Goal: Communication & Community: Answer question/provide support

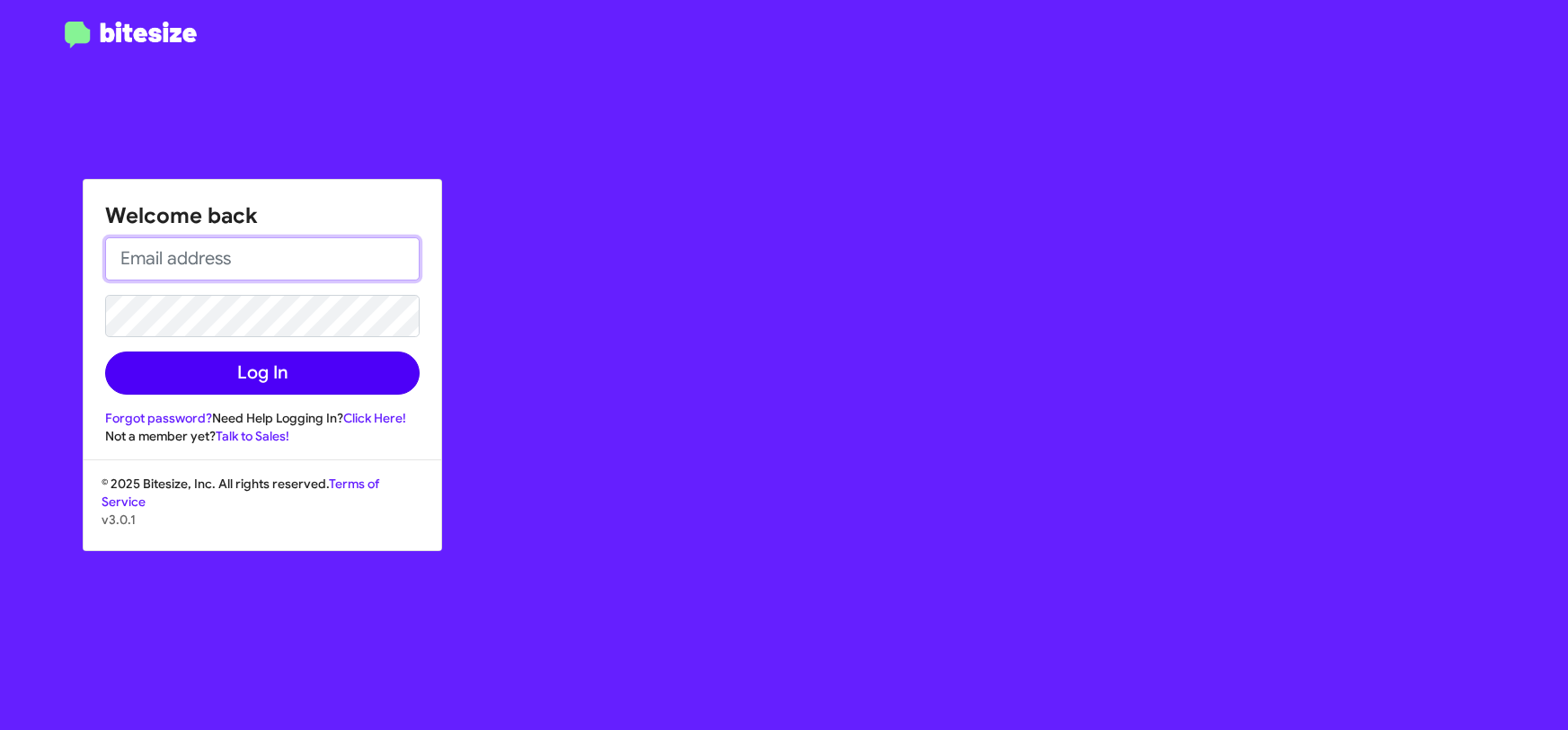
type input "[PERSON_NAME][EMAIL_ADDRESS][DOMAIN_NAME]"
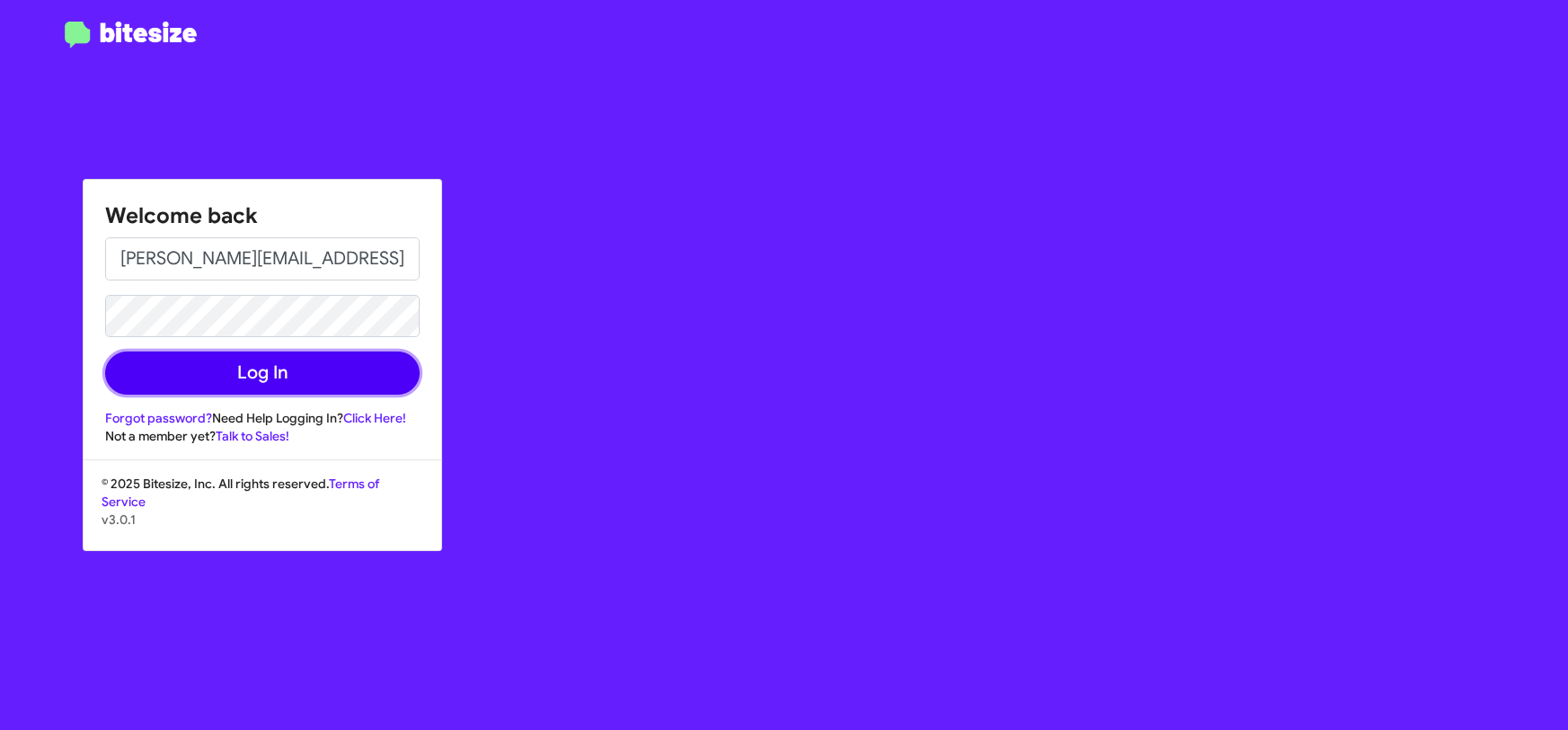
click at [336, 375] on button "Log In" at bounding box center [262, 373] width 315 height 44
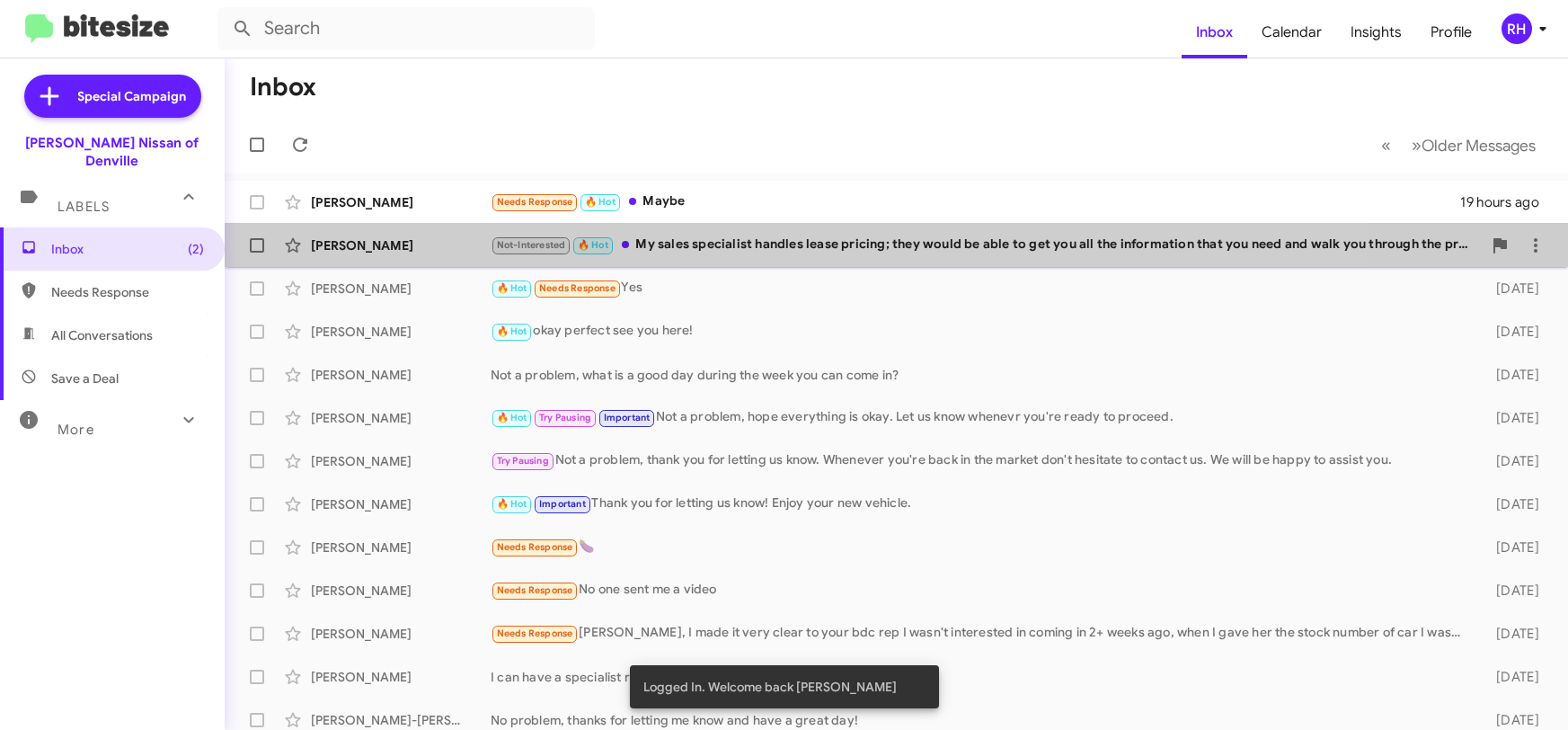
click at [782, 239] on div "Not-Interested 🔥 Hot My sales specialist handles lease pricing; they would be a…" at bounding box center [986, 244] width 991 height 21
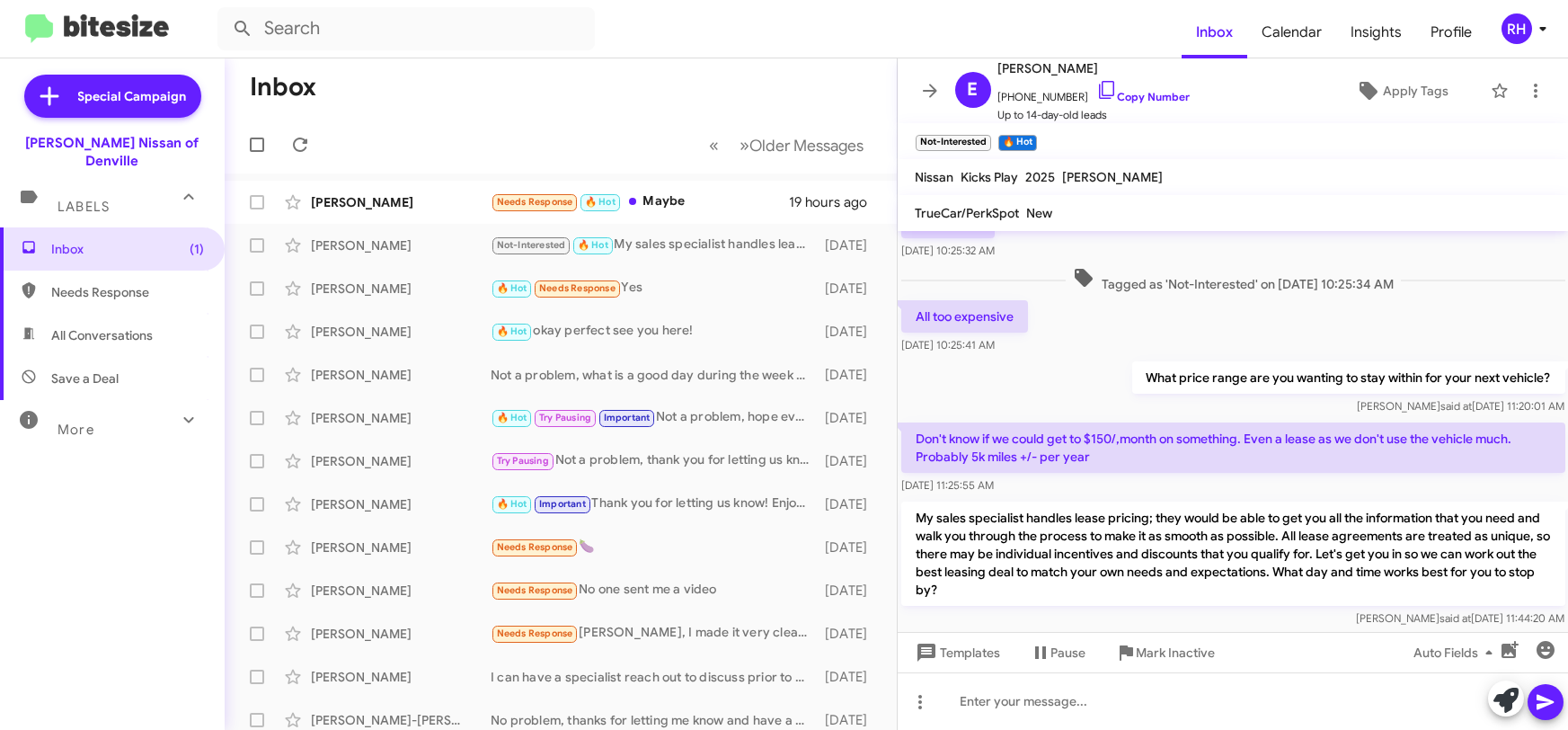
scroll to position [396, 0]
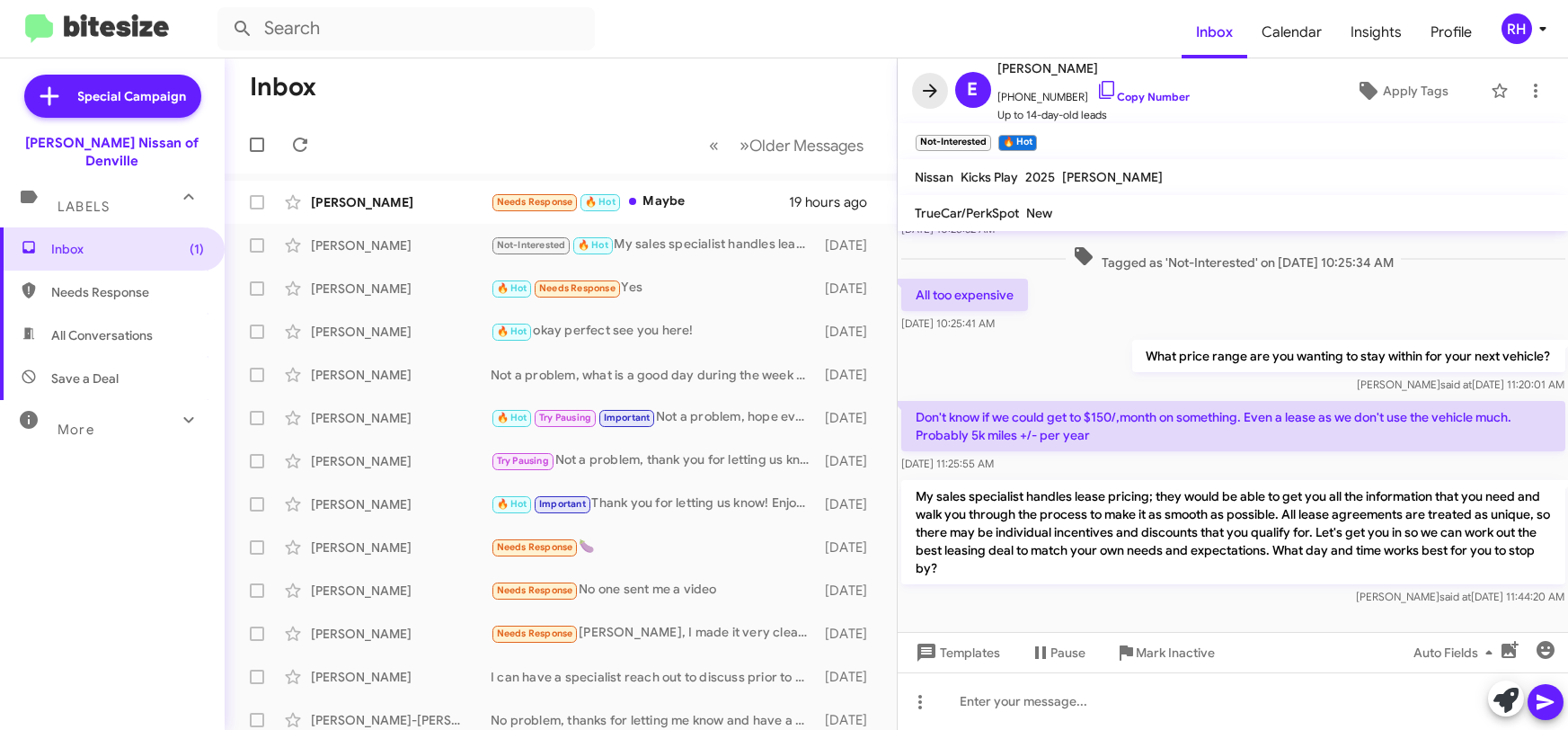
click at [934, 88] on icon at bounding box center [930, 90] width 15 height 14
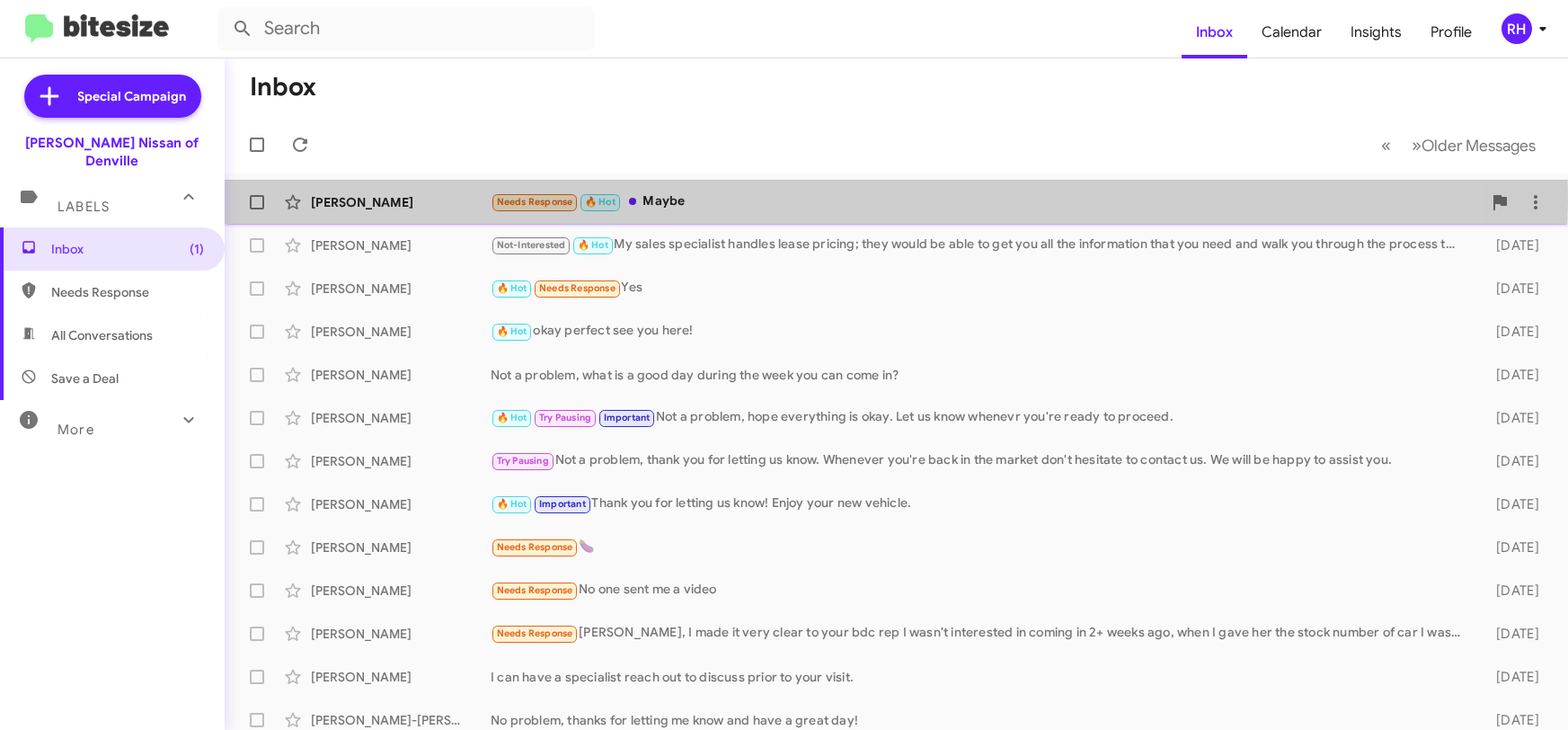
click at [727, 202] on div "Needs Response 🔥 Hot Maybe" at bounding box center [986, 202] width 991 height 21
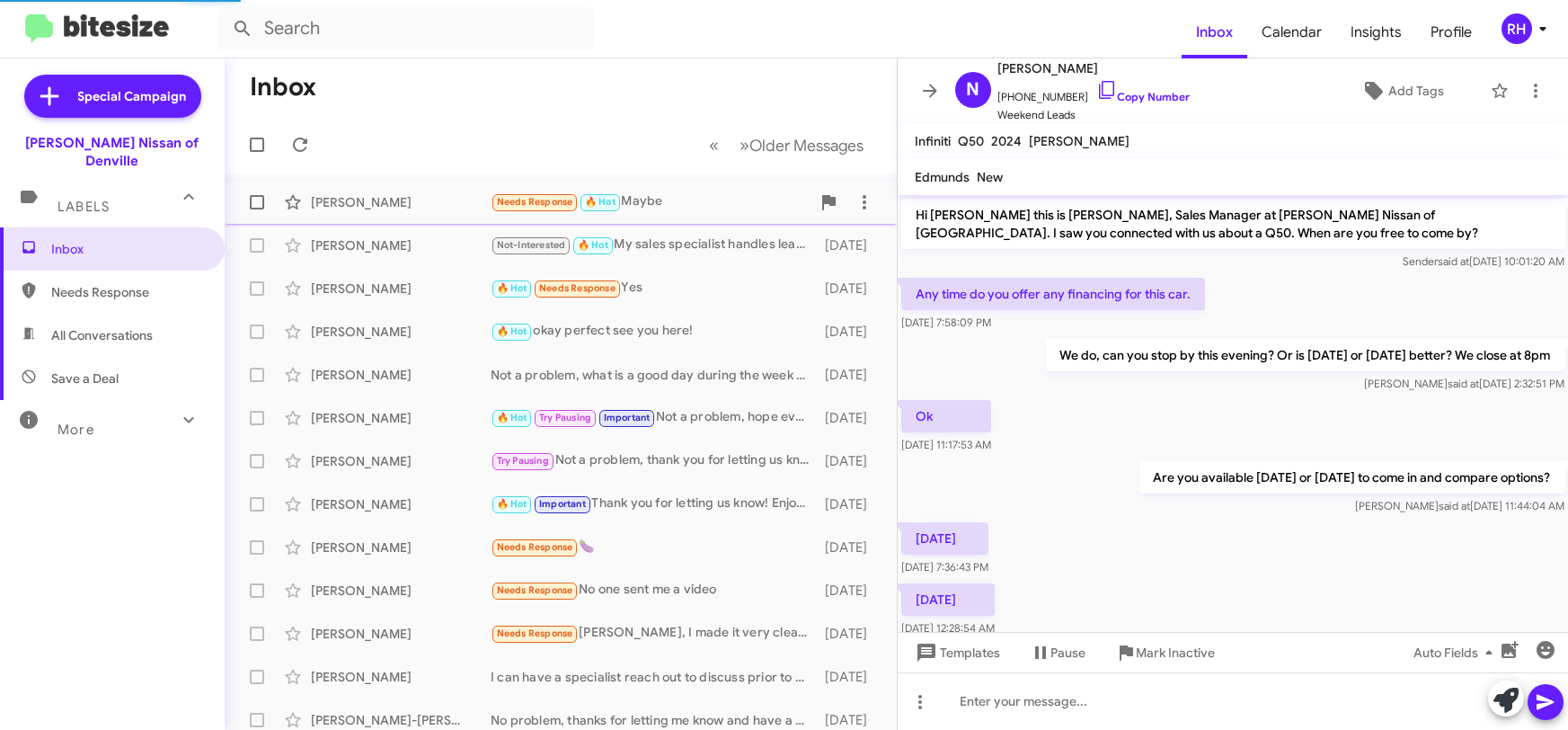
scroll to position [105, 0]
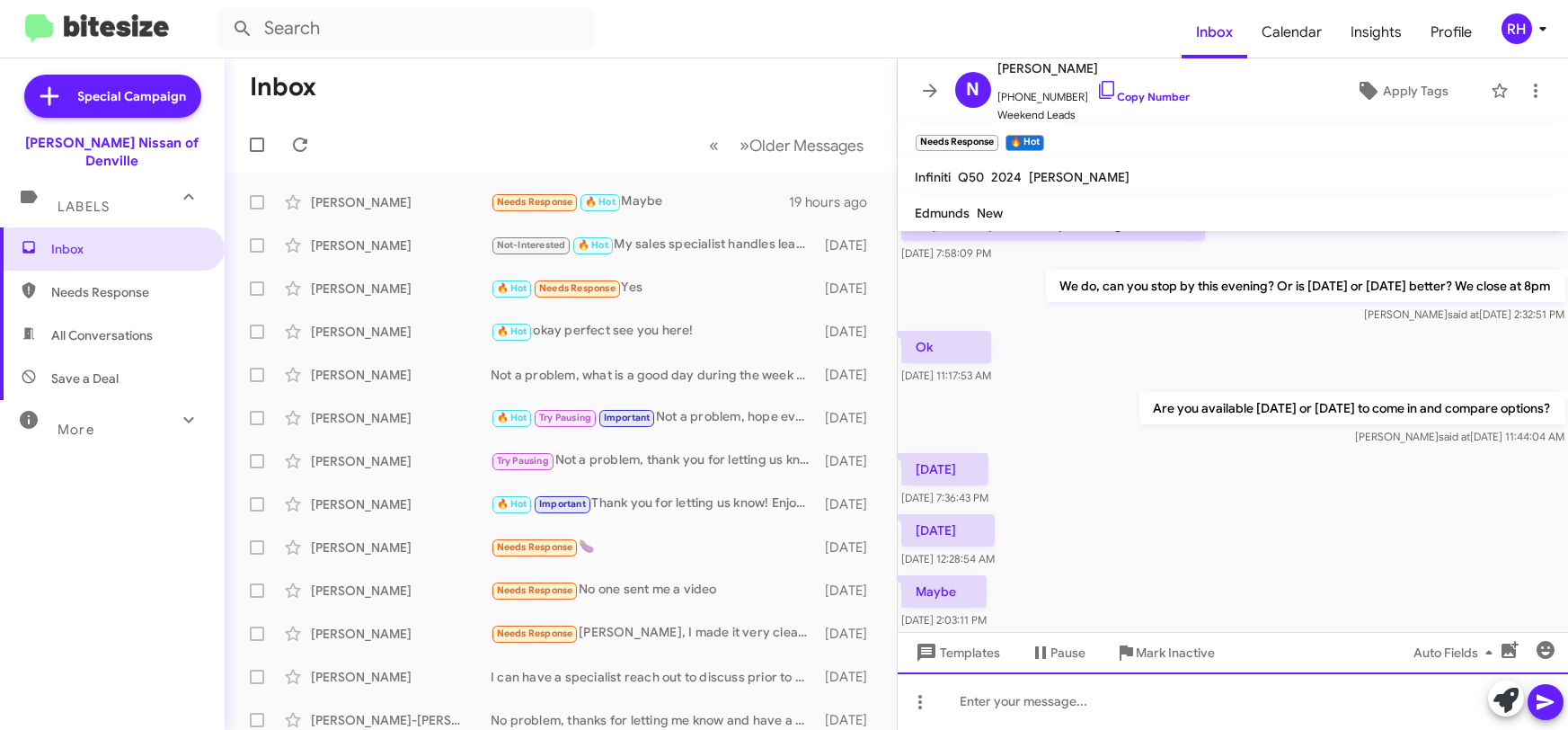
click at [973, 725] on div at bounding box center [1233, 701] width 671 height 57
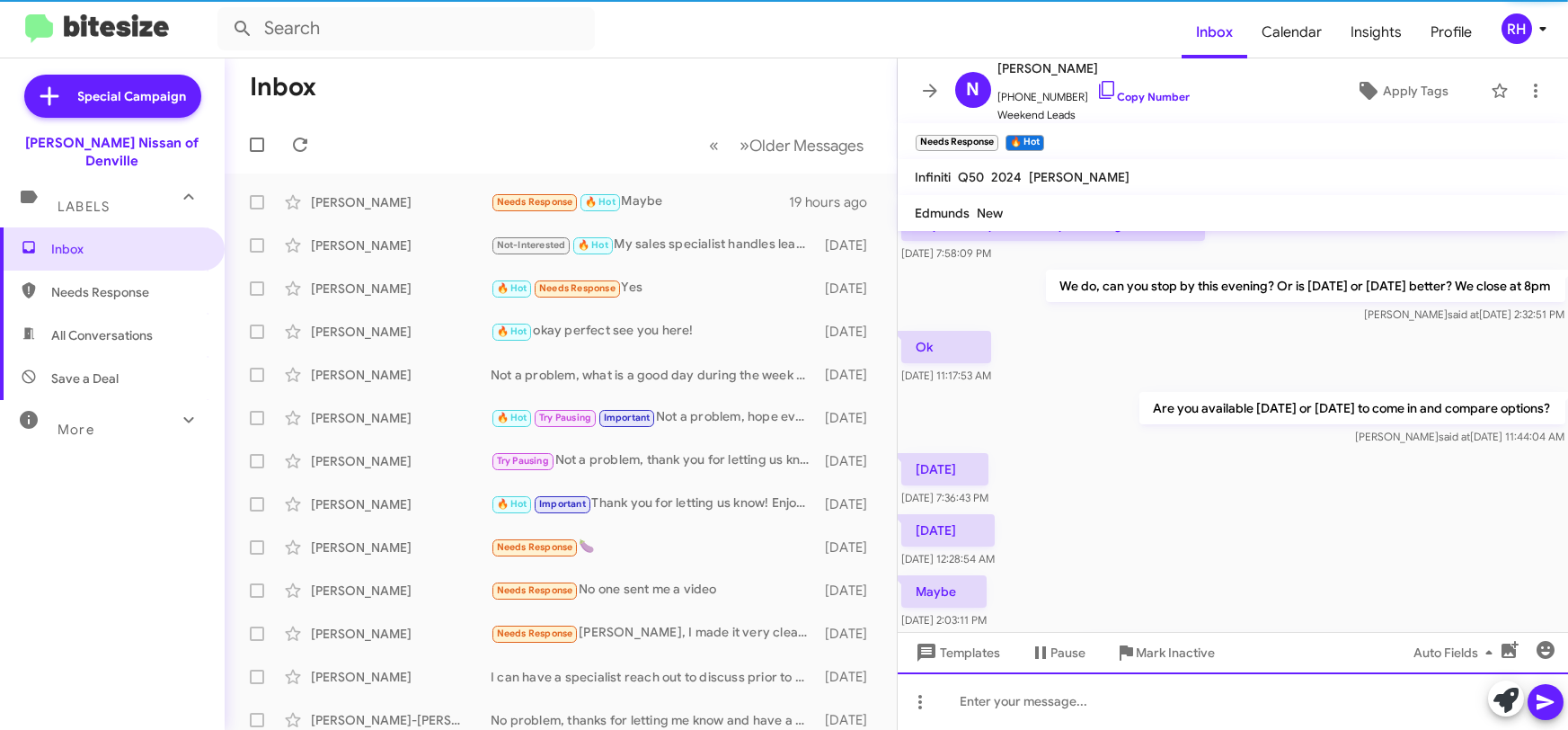
scroll to position [5, 0]
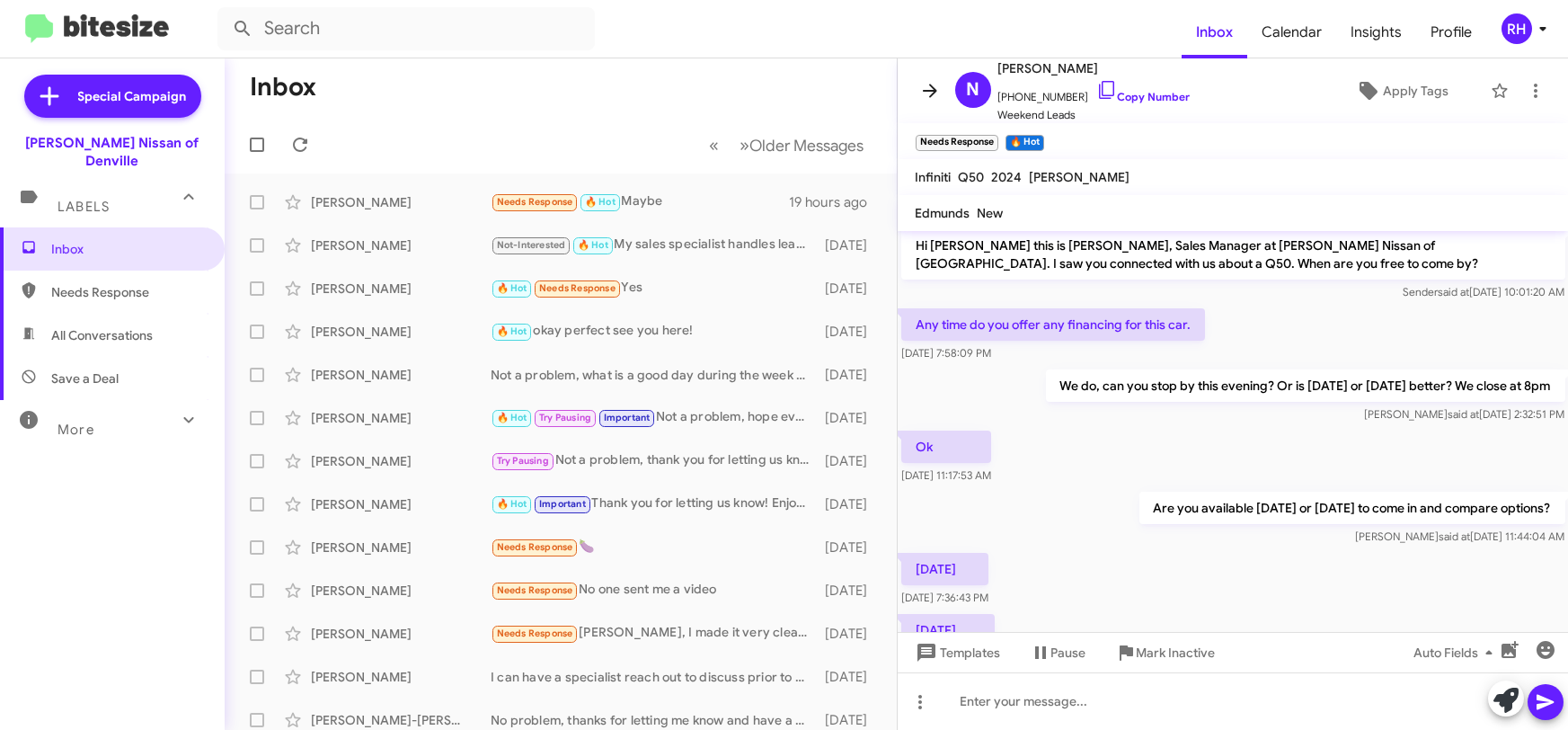
click at [943, 86] on span at bounding box center [930, 91] width 36 height 22
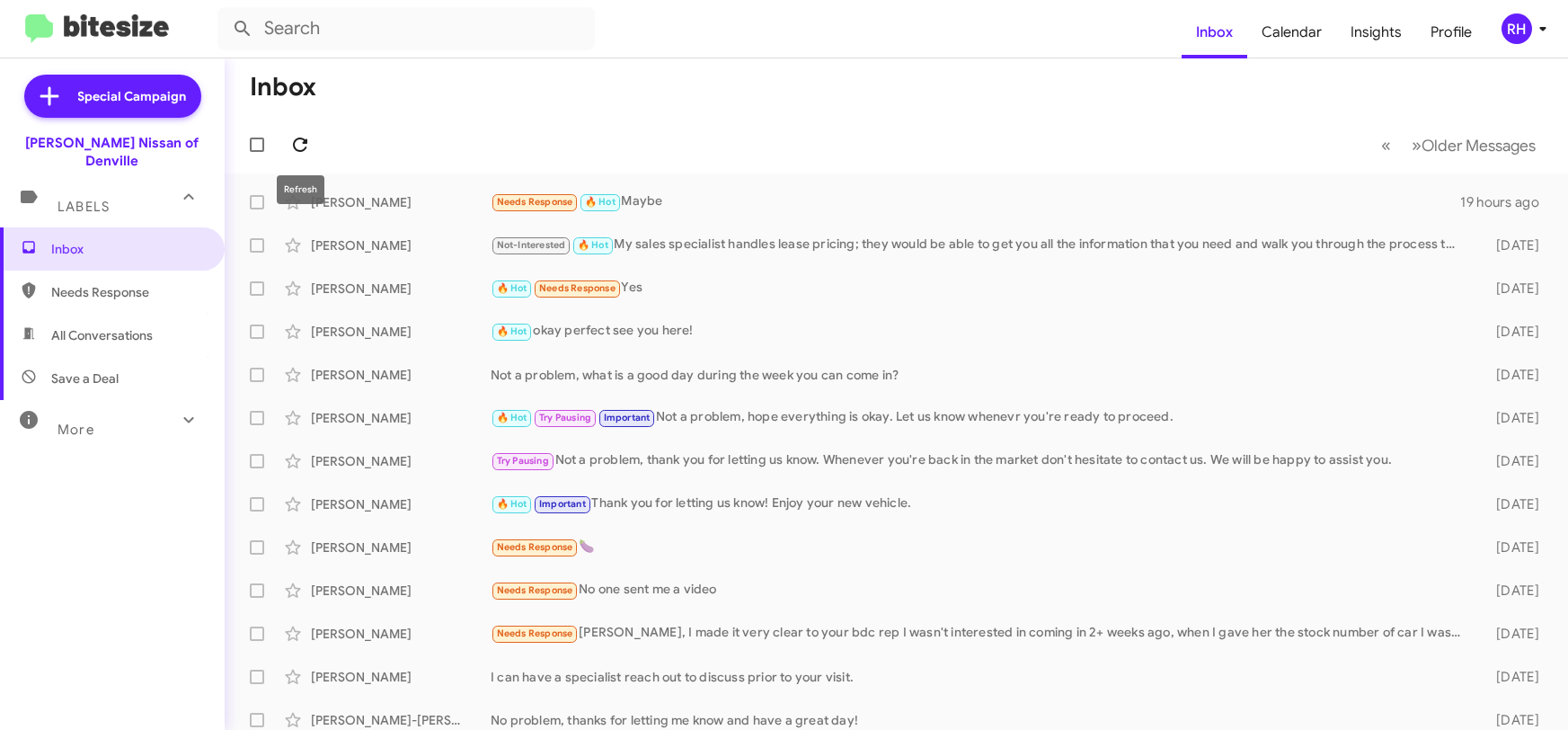
click at [296, 145] on icon at bounding box center [300, 145] width 22 height 22
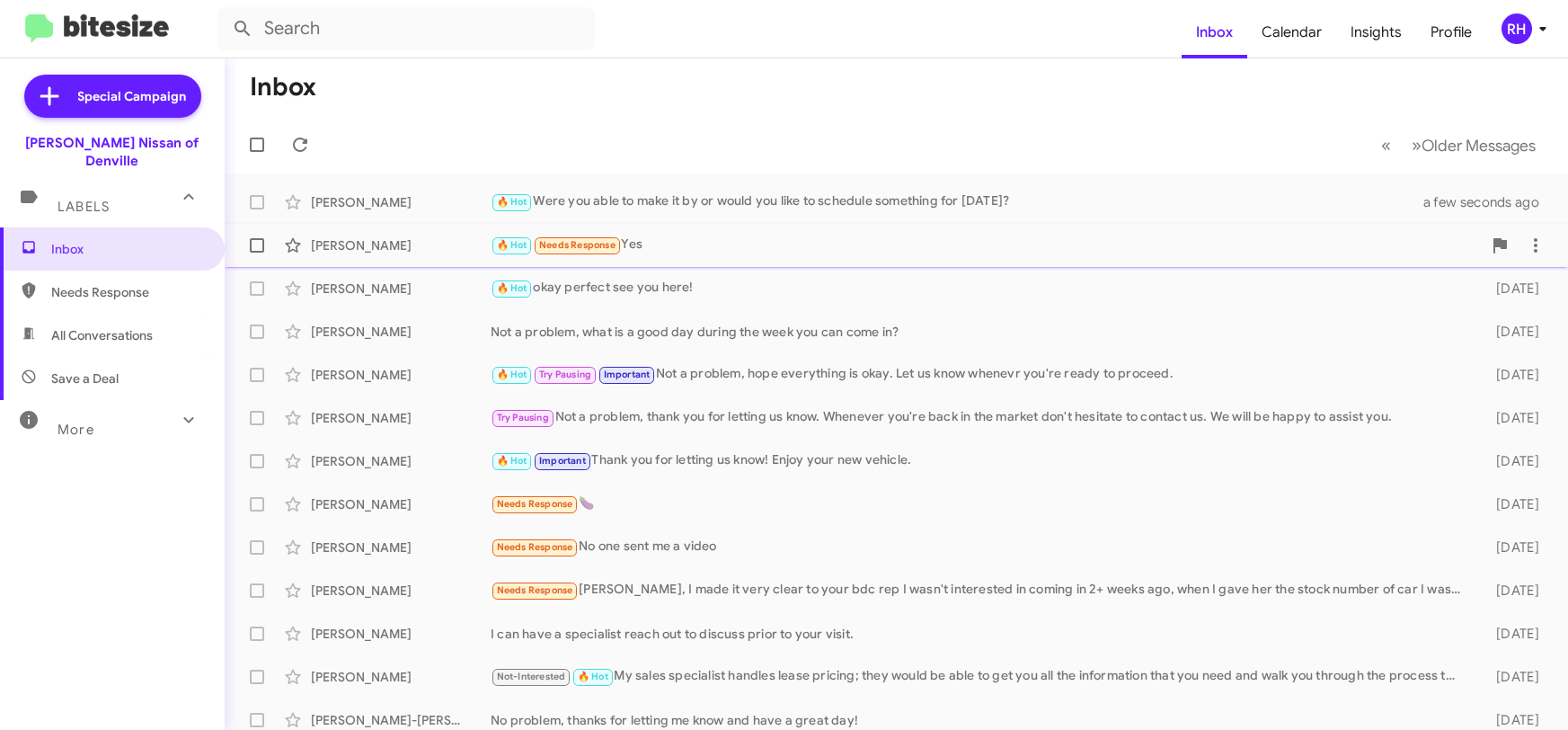
click at [806, 260] on div "[PERSON_NAME] 🔥 Hot Needs Response Yes [DATE]" at bounding box center [896, 246] width 1315 height 36
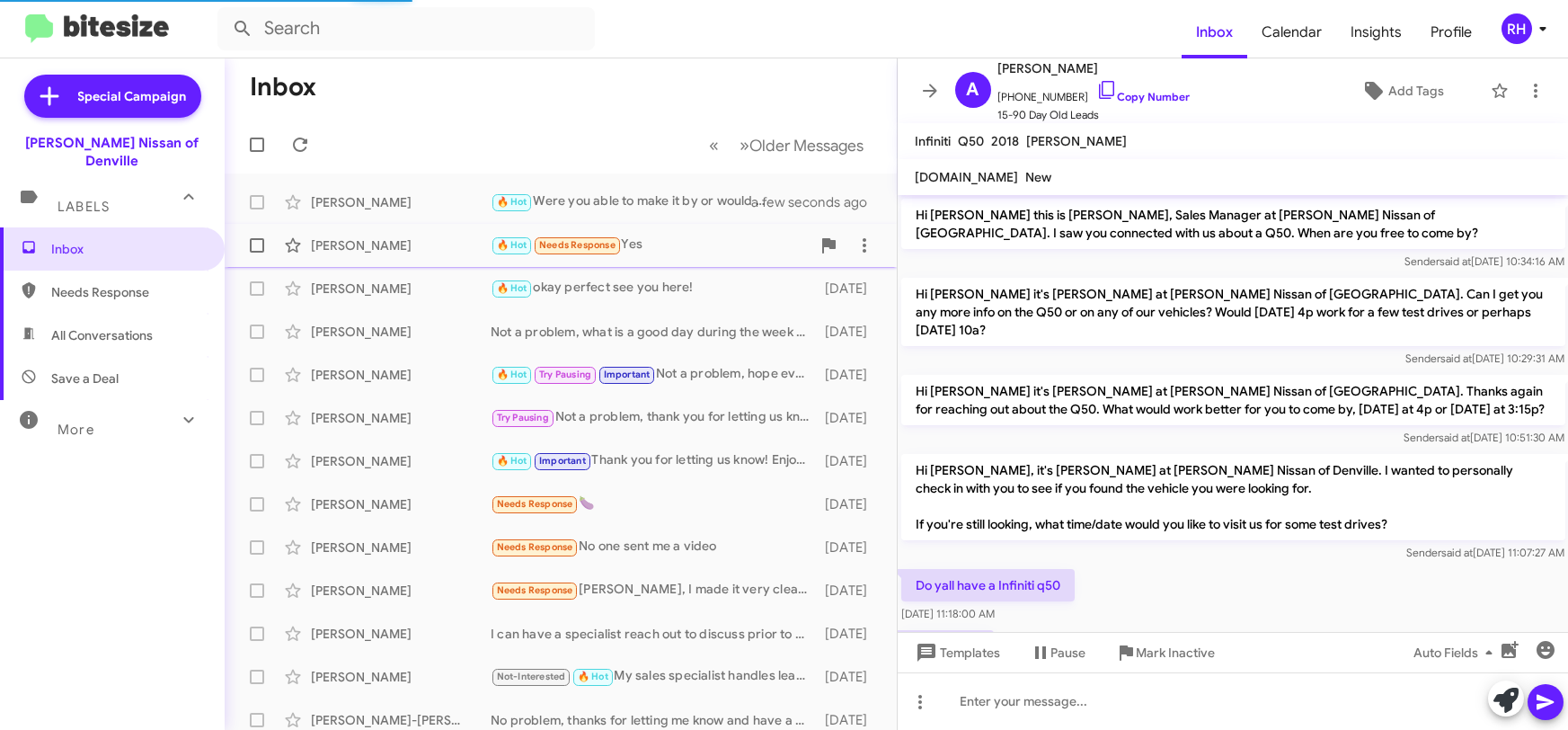
scroll to position [195, 0]
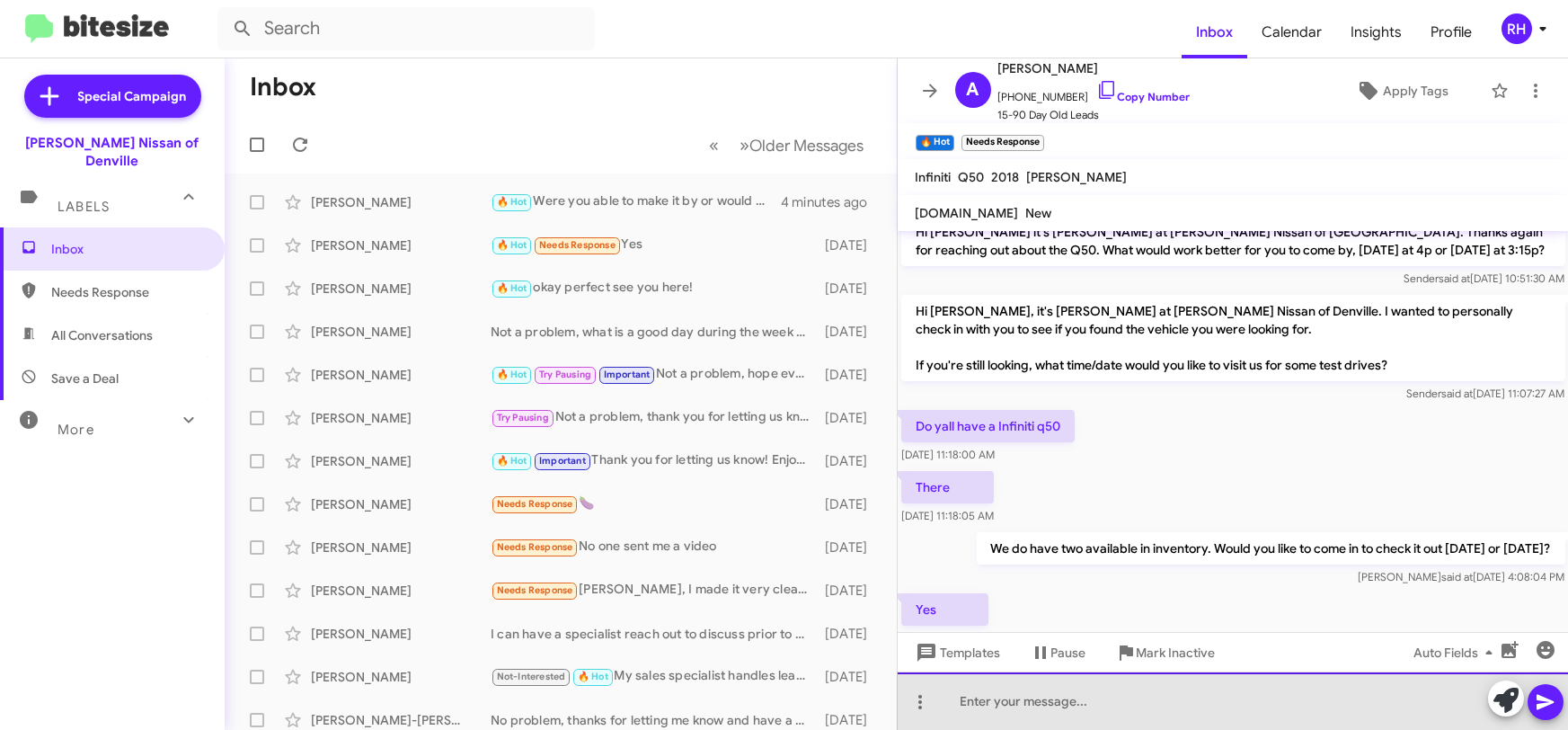
click at [993, 712] on div at bounding box center [1233, 701] width 671 height 57
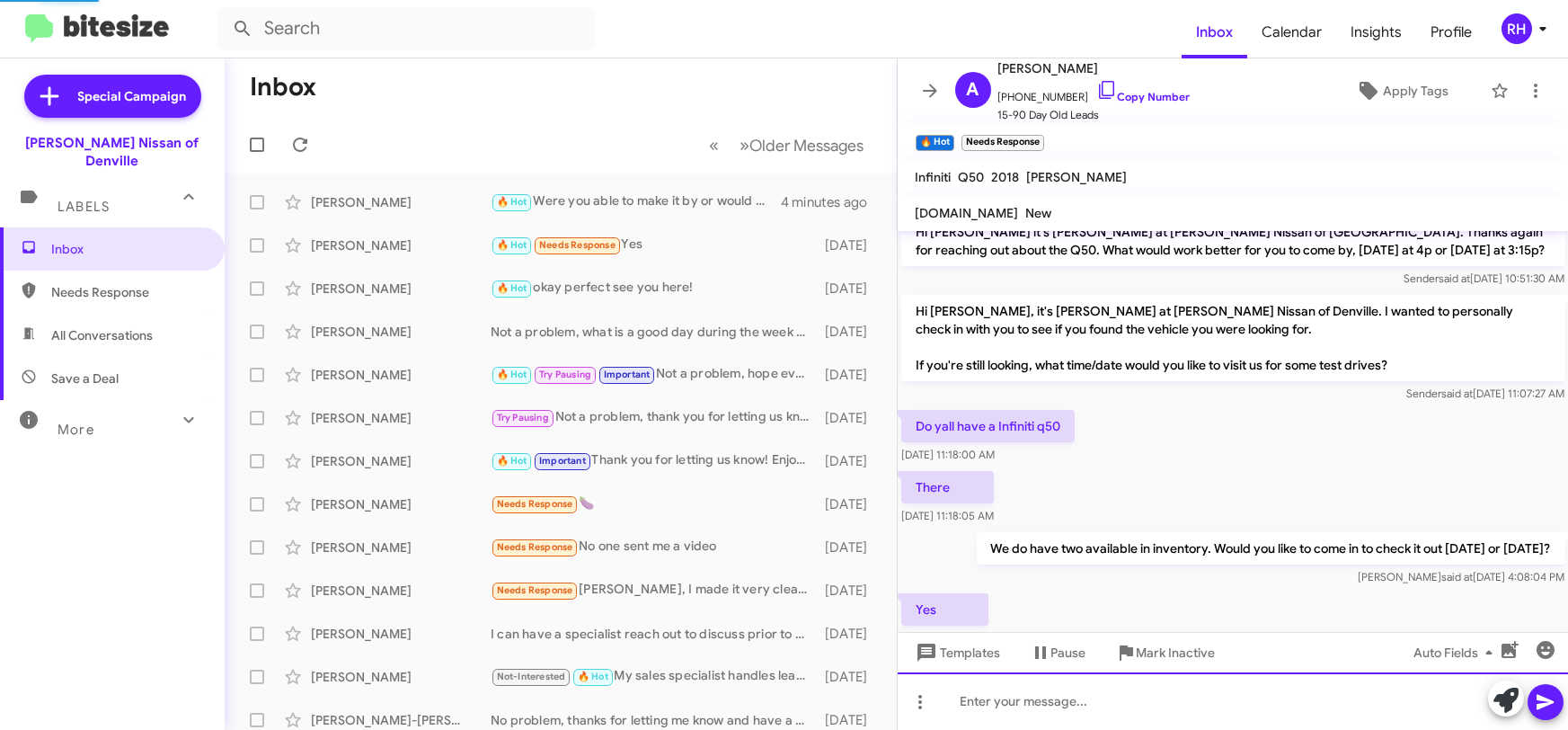
scroll to position [0, 0]
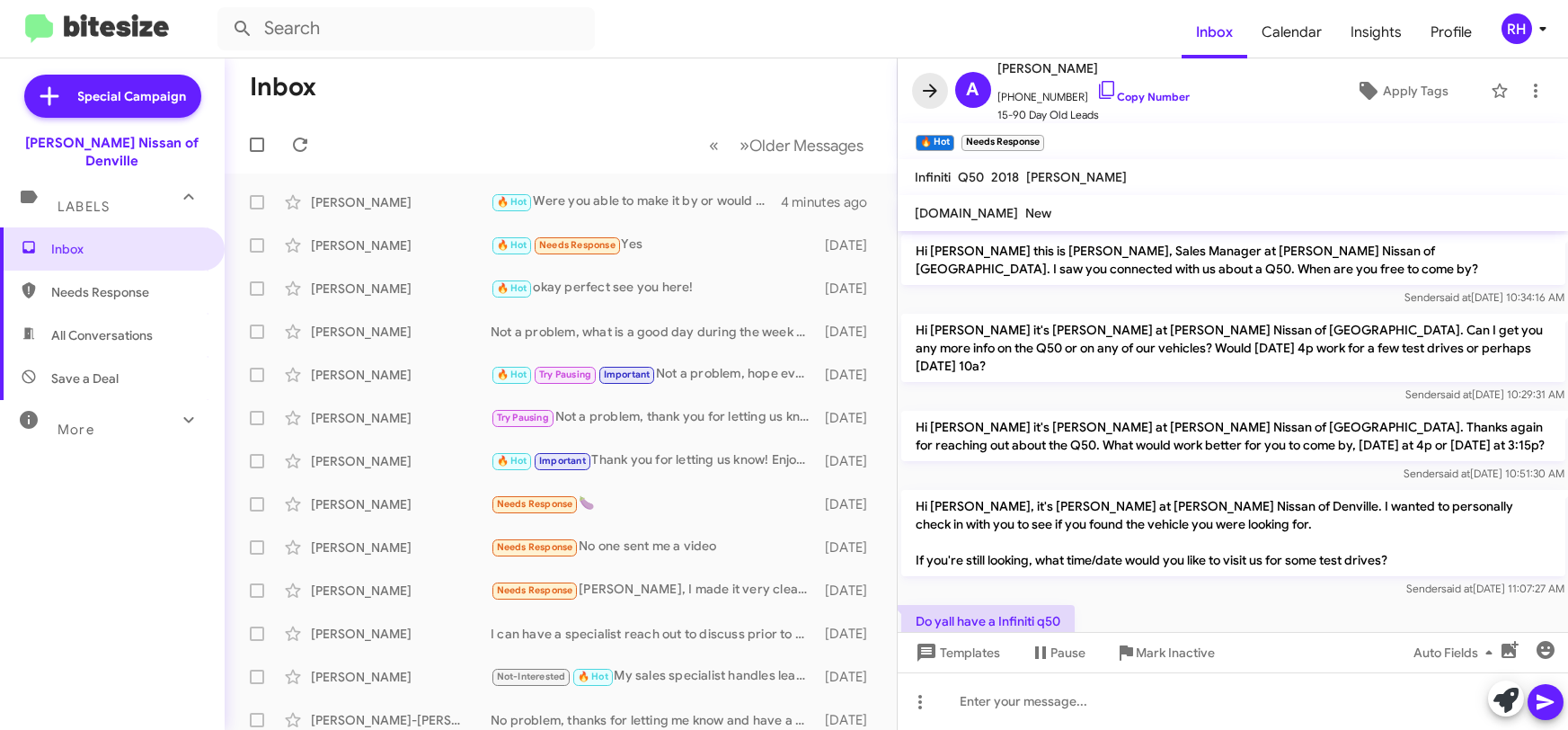
click at [934, 84] on icon at bounding box center [930, 91] width 22 height 22
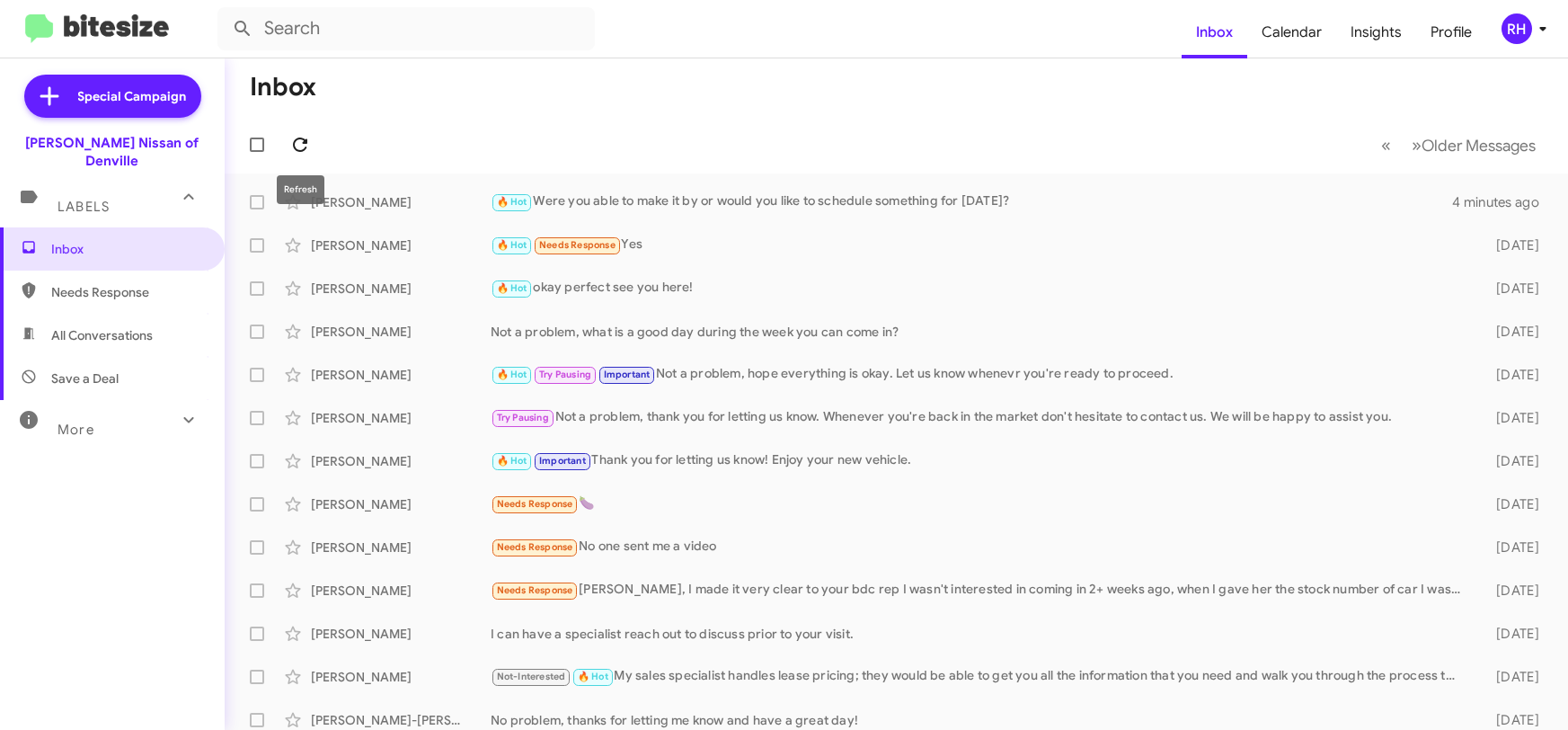
click at [299, 150] on icon at bounding box center [300, 145] width 15 height 15
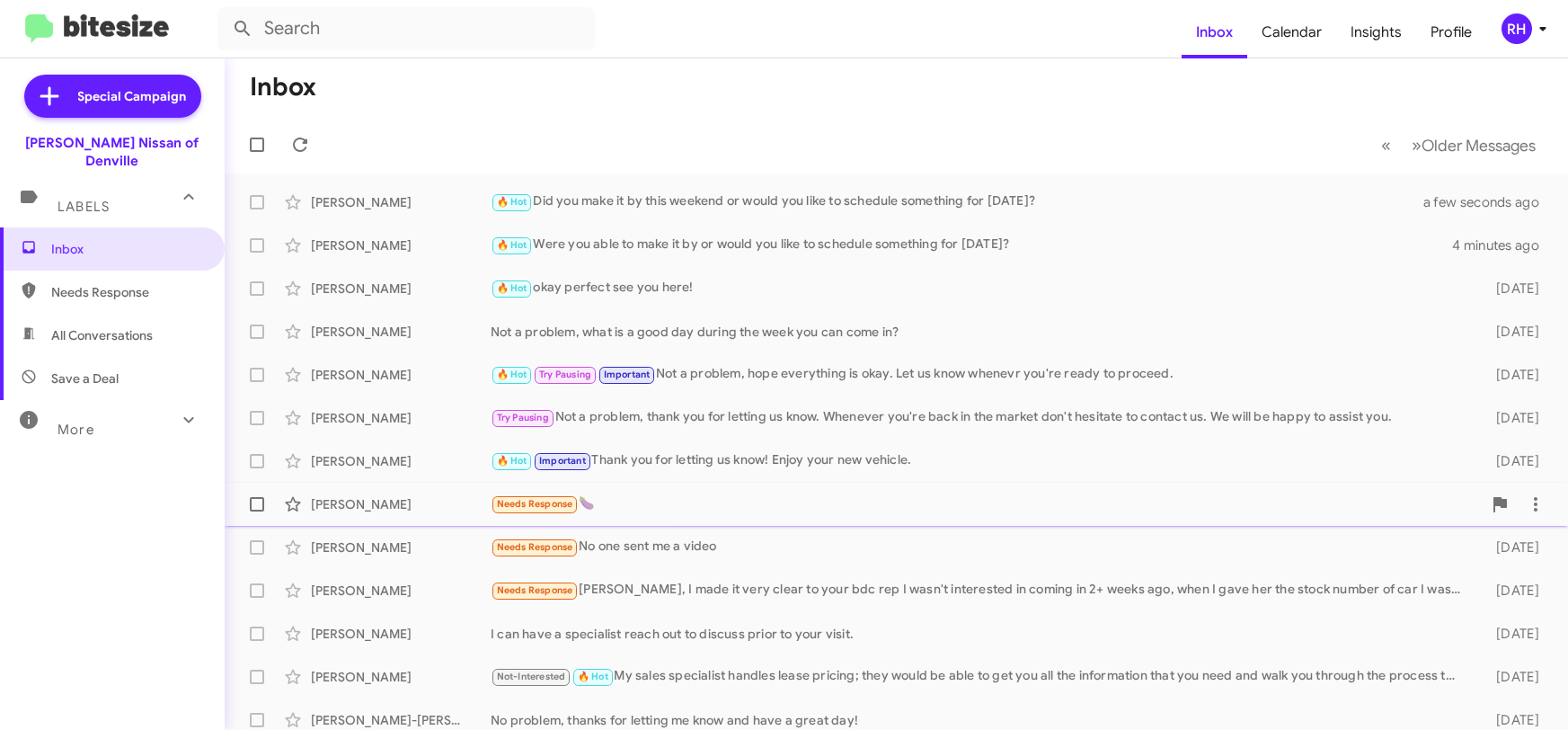
click at [684, 506] on div "Needs Response 🍆" at bounding box center [986, 504] width 991 height 21
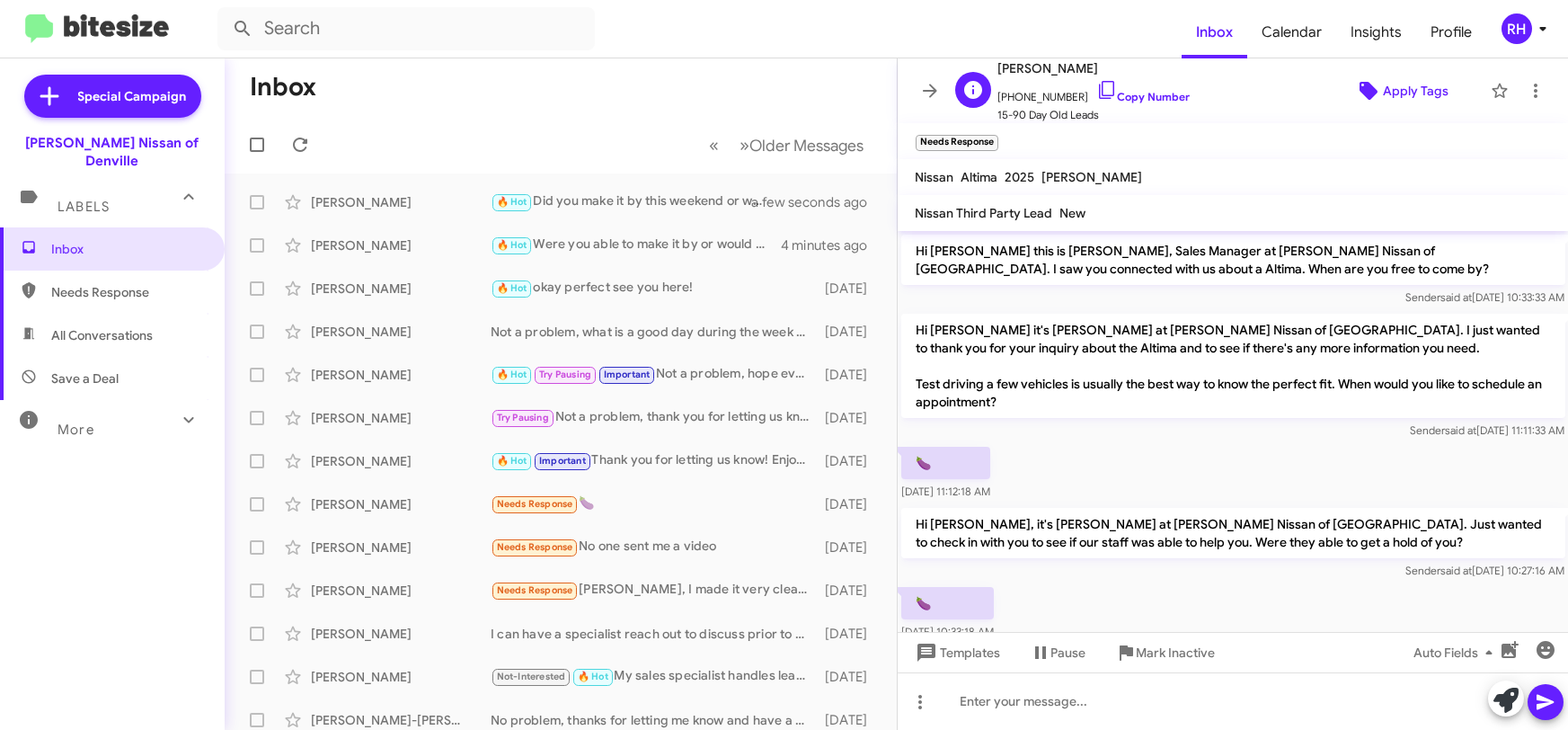
click at [1399, 89] on span "Apply Tags" at bounding box center [1416, 91] width 65 height 33
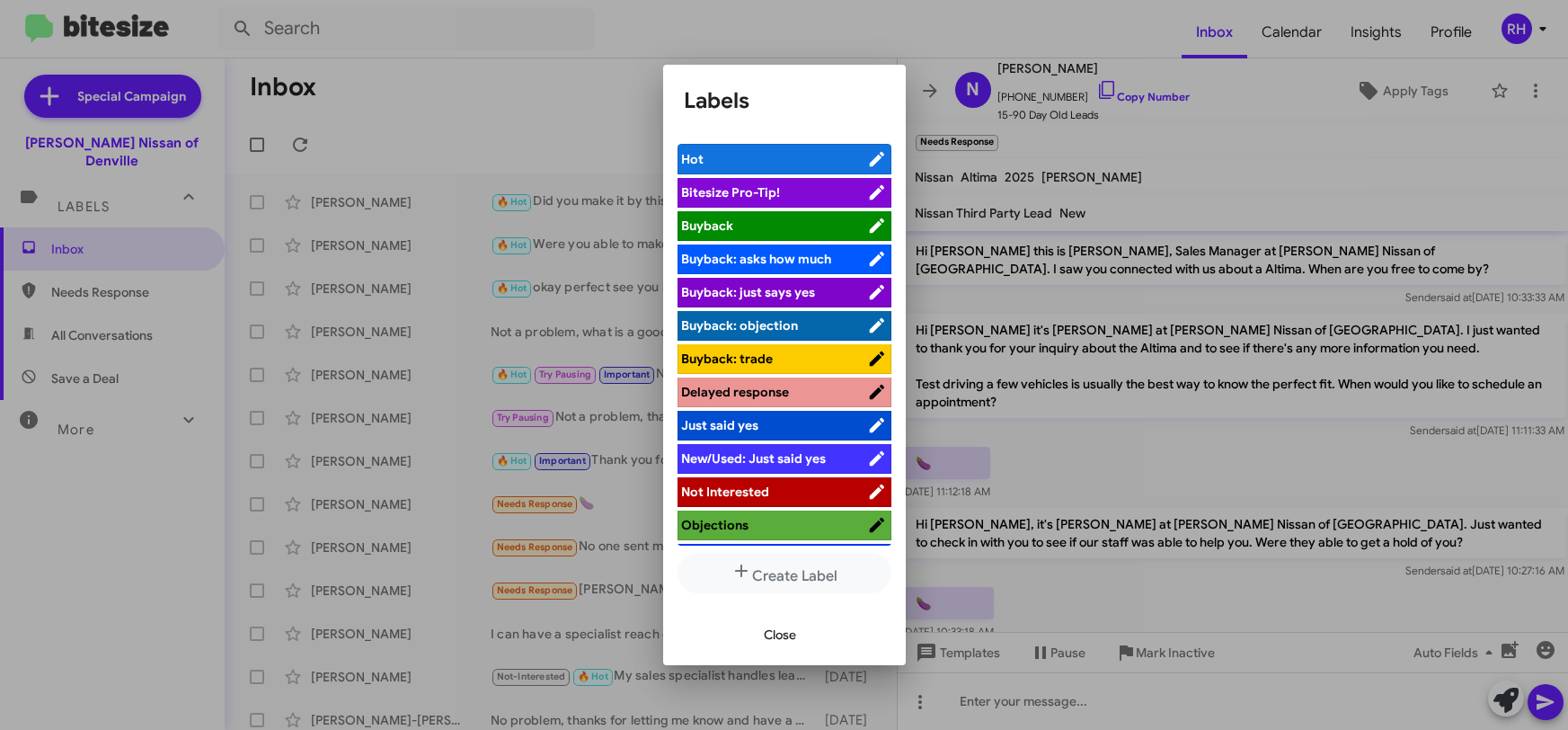
click at [769, 493] on span "Not Interested" at bounding box center [726, 492] width 88 height 16
click at [952, 127] on div at bounding box center [784, 365] width 1568 height 730
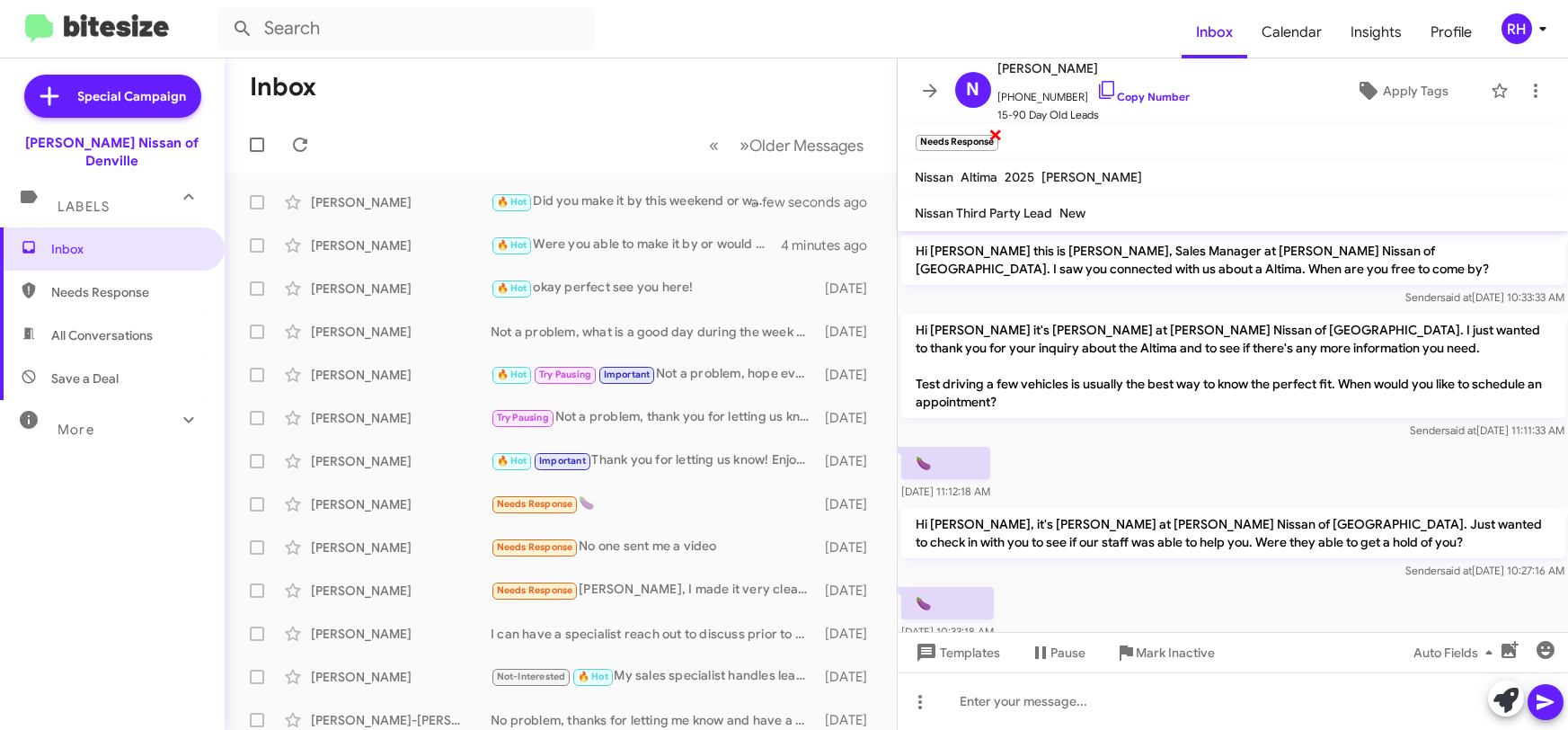
click at [995, 136] on span "×" at bounding box center [995, 134] width 15 height 22
click at [936, 95] on icon at bounding box center [930, 91] width 22 height 22
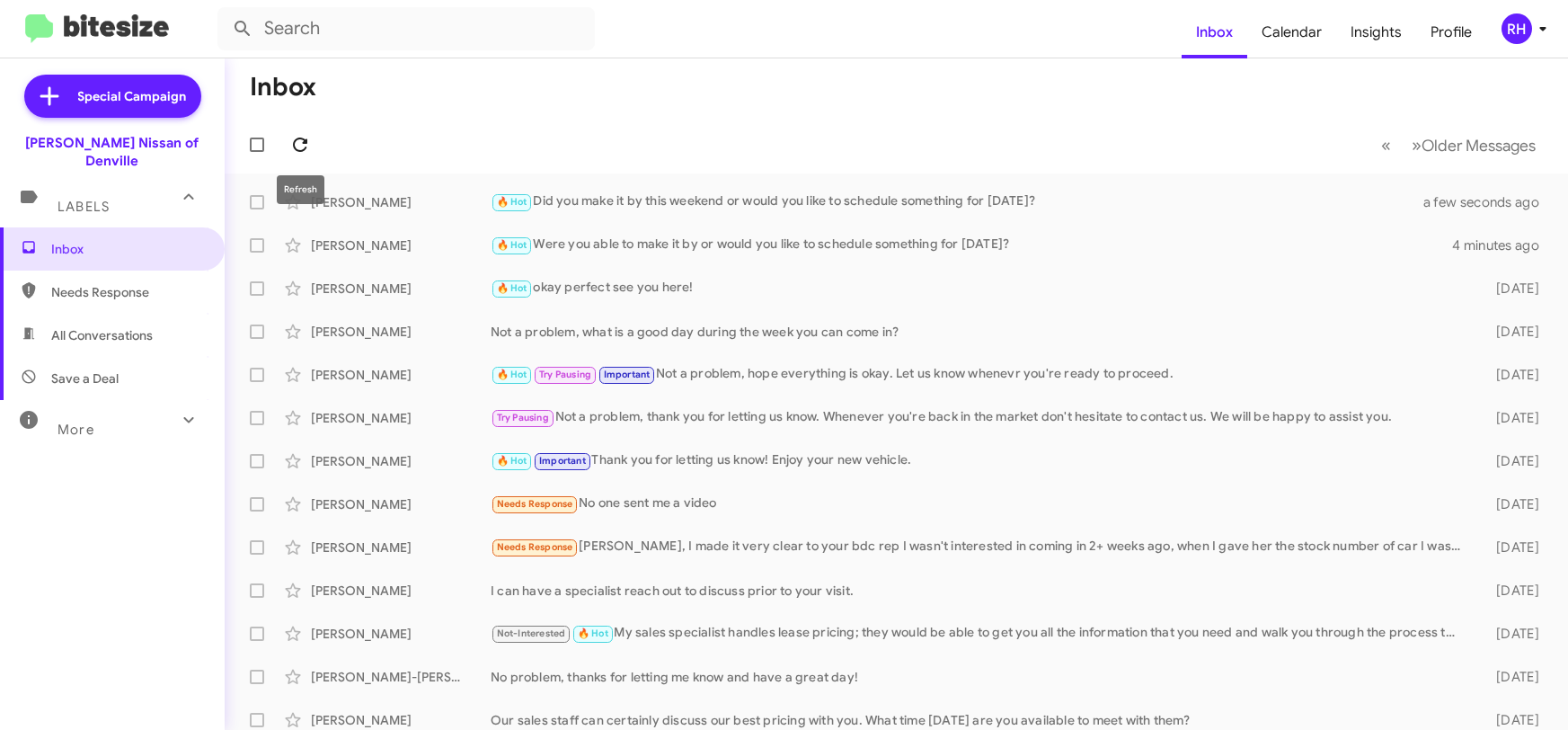
click at [310, 140] on icon at bounding box center [300, 145] width 22 height 22
click at [312, 138] on span at bounding box center [300, 145] width 36 height 22
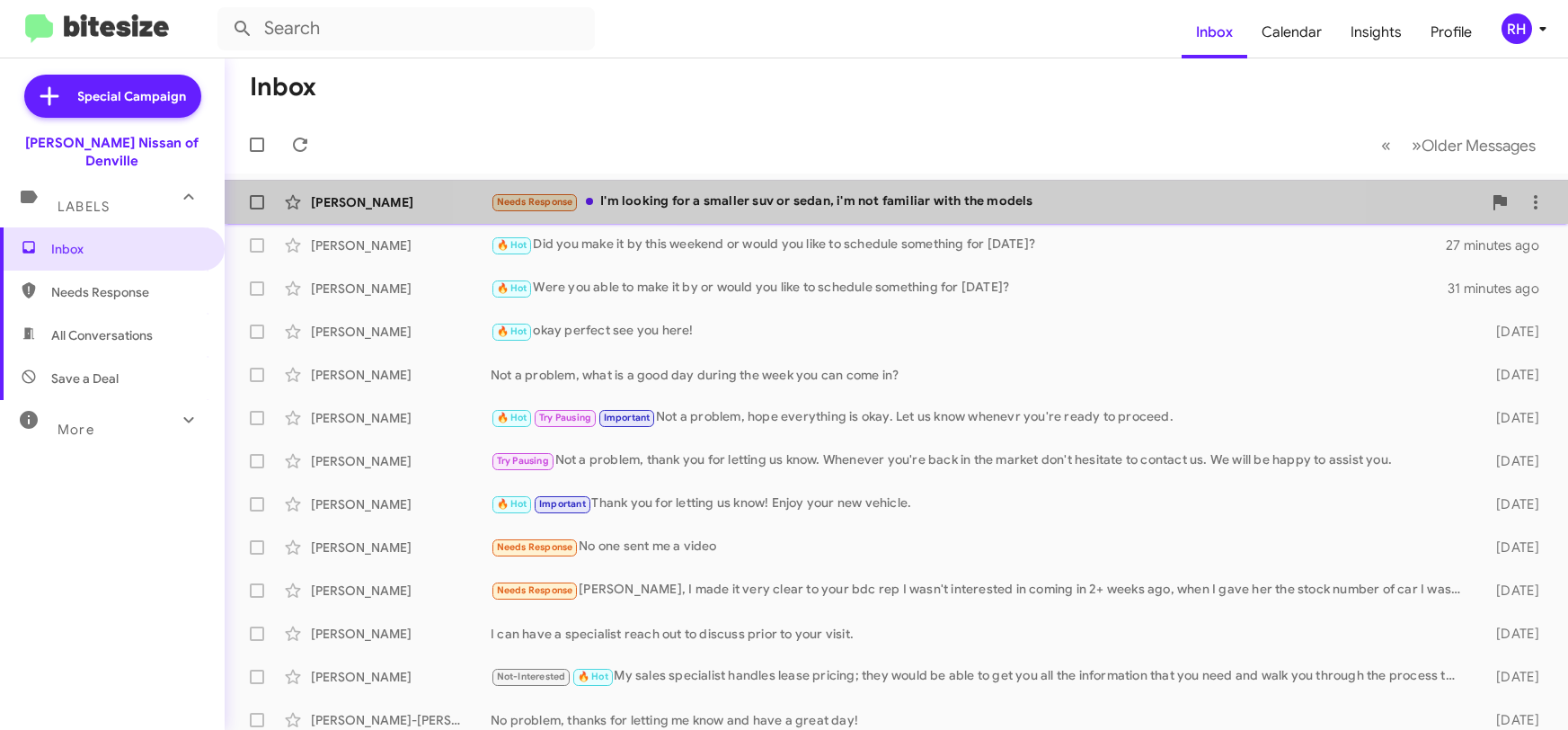
click at [922, 191] on div "[PERSON_NAME] Needs Response I'm looking for a smaller suv or sedan, i'm not fa…" at bounding box center [896, 202] width 1315 height 36
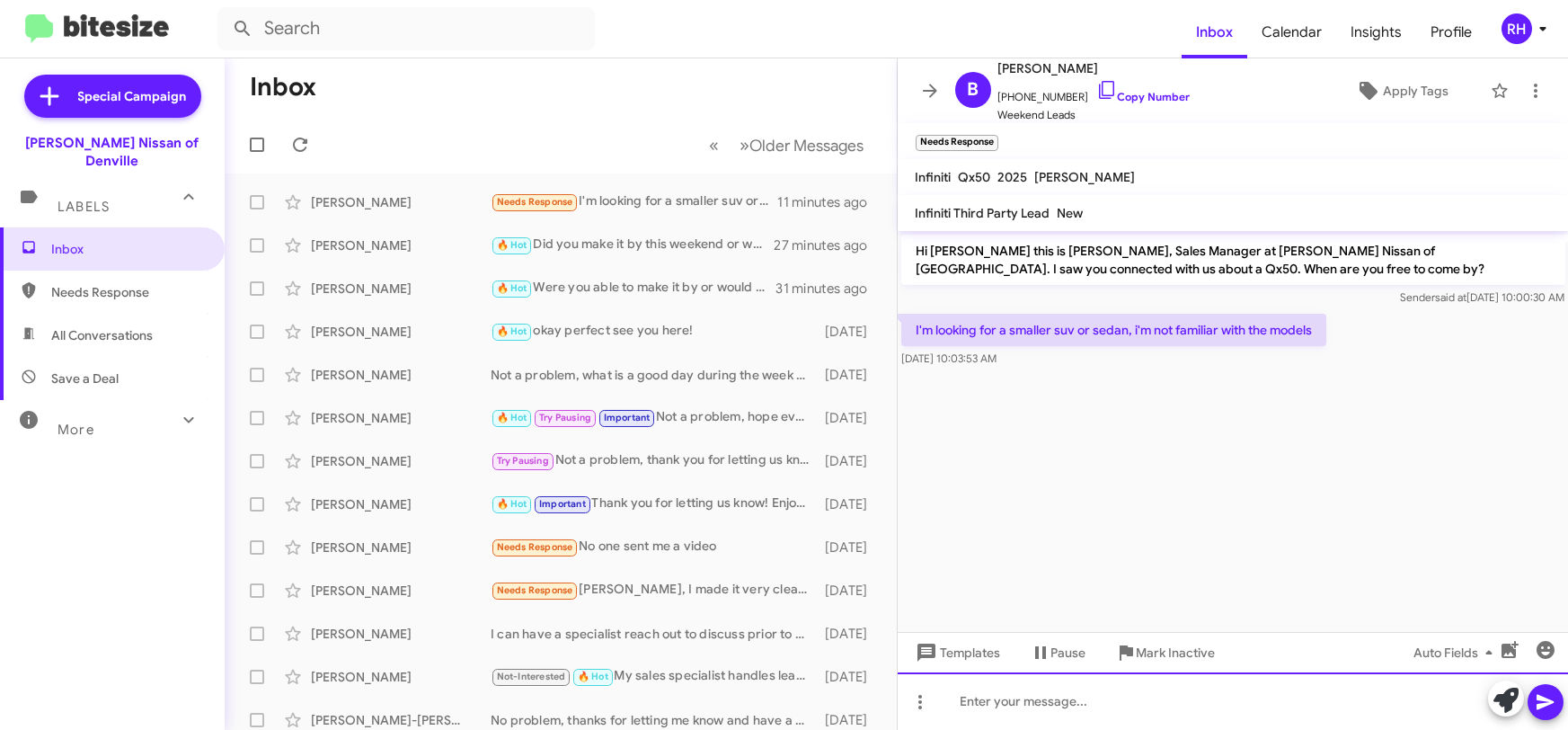
click at [965, 709] on div at bounding box center [1233, 701] width 671 height 57
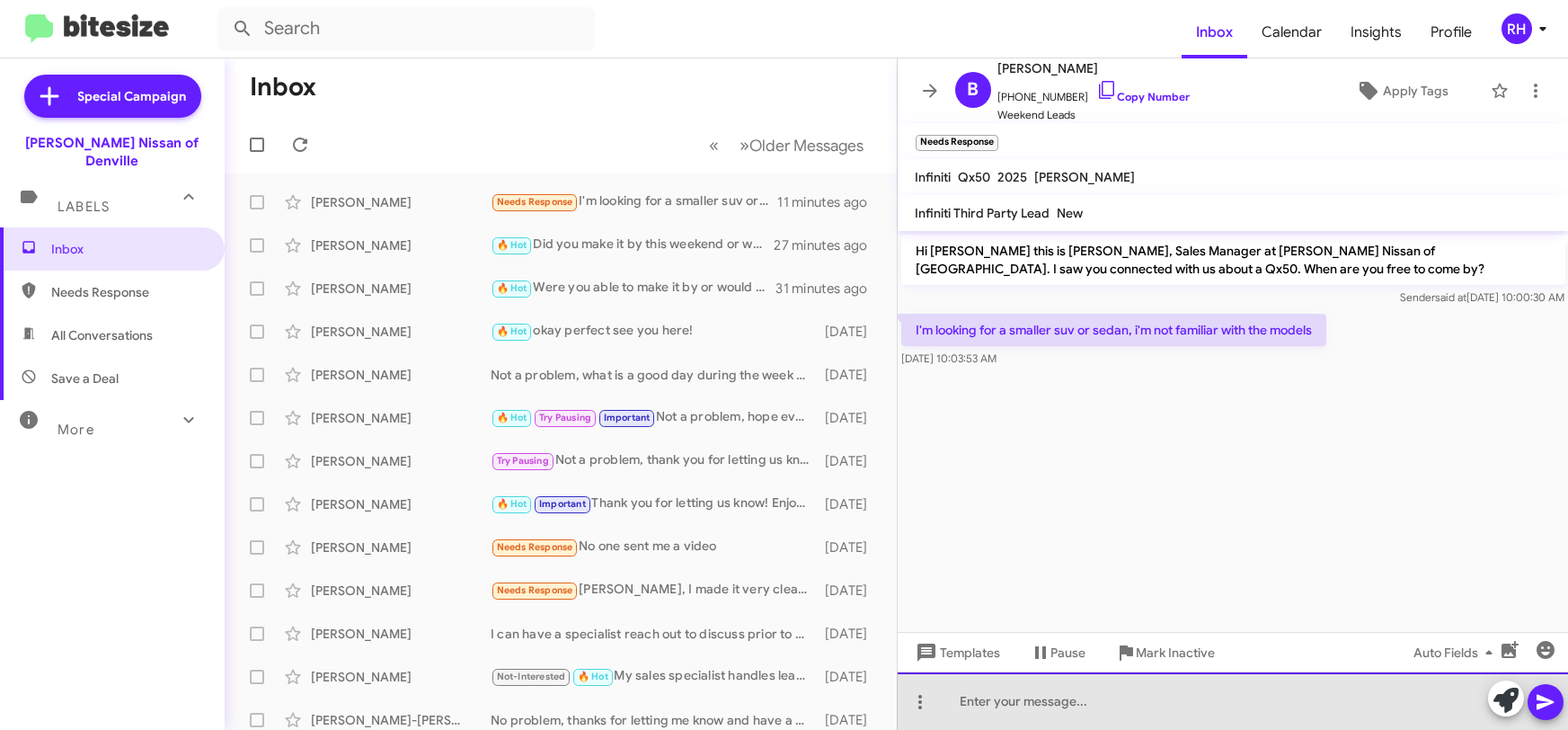
paste div
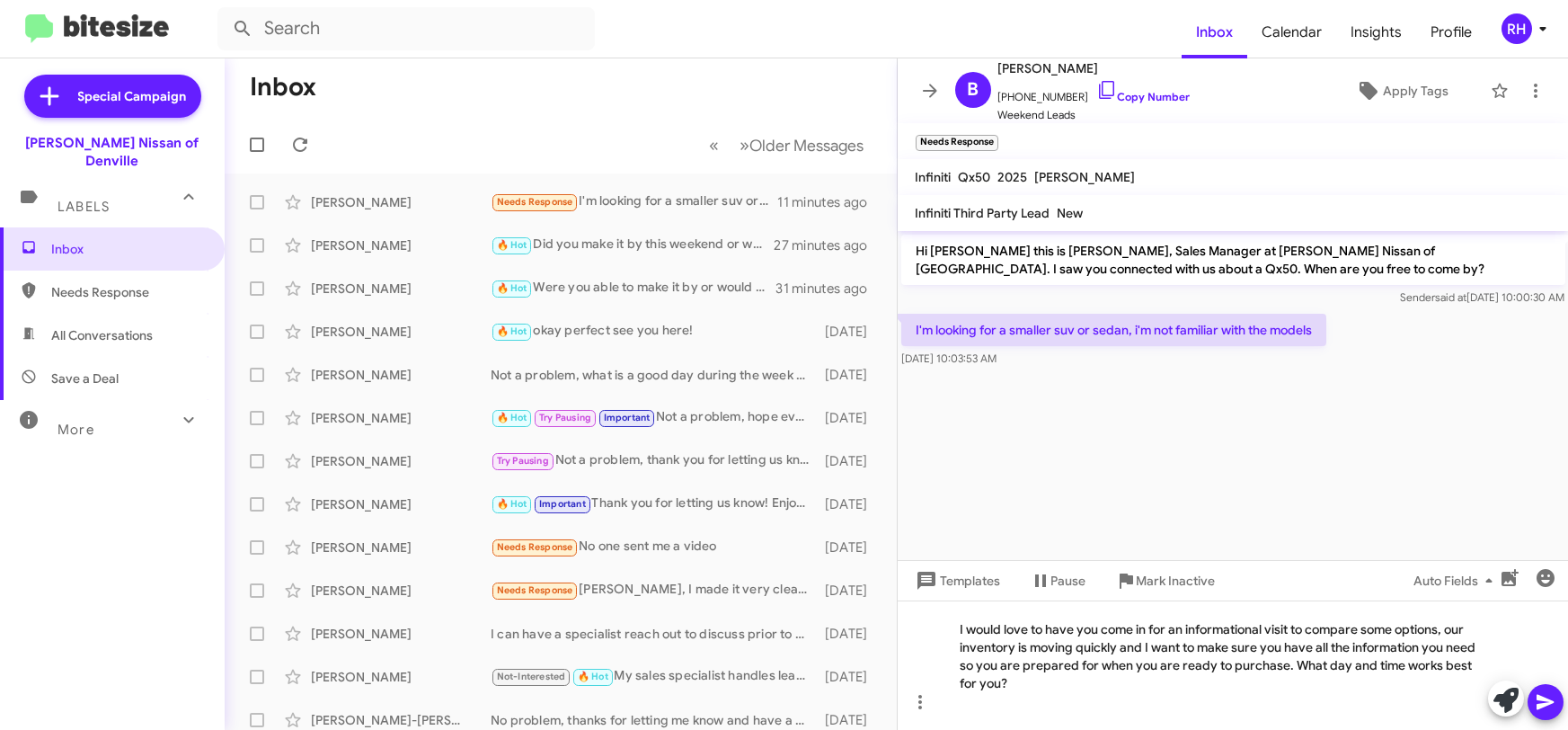
click at [1547, 701] on icon at bounding box center [1544, 702] width 17 height 15
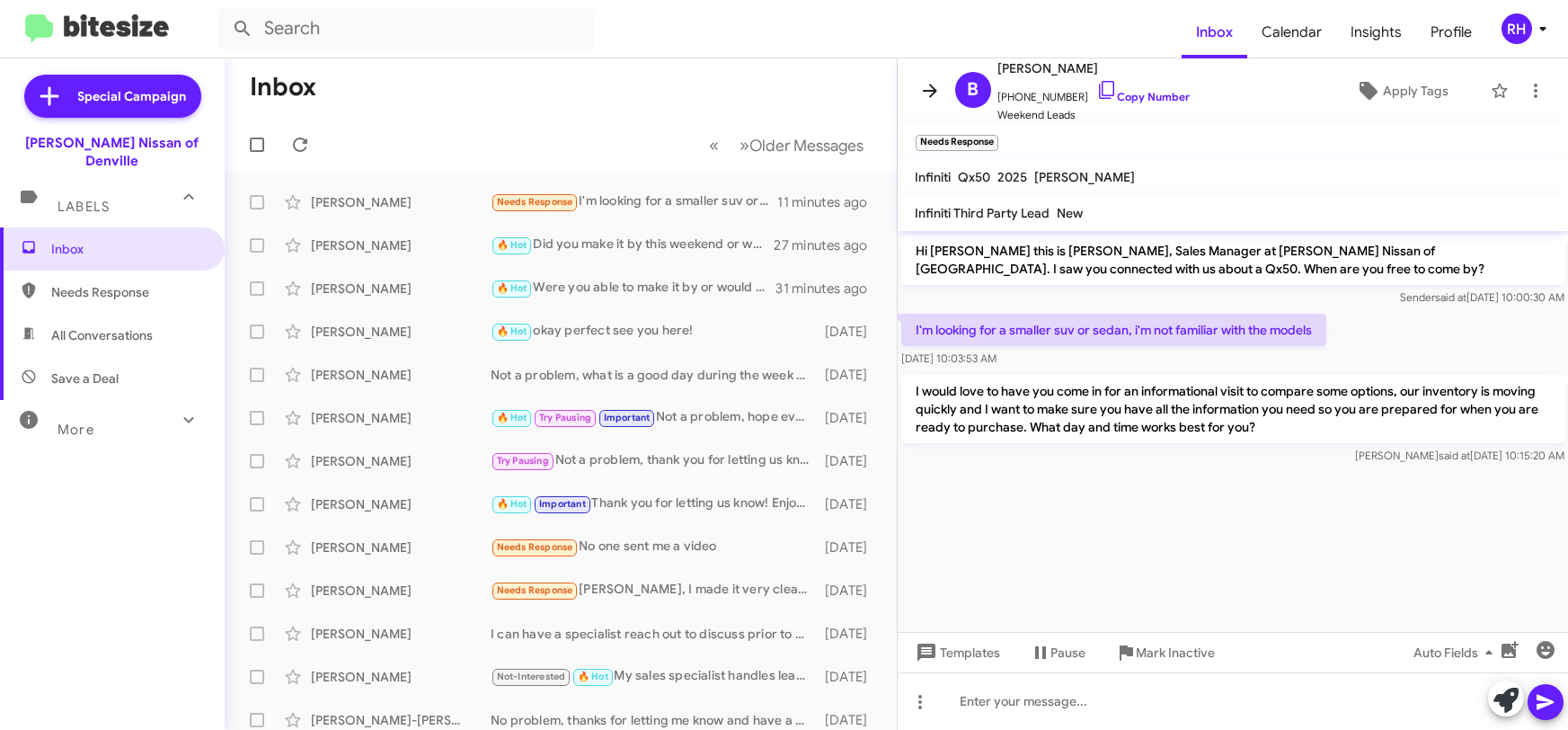
click at [933, 94] on icon at bounding box center [930, 91] width 22 height 22
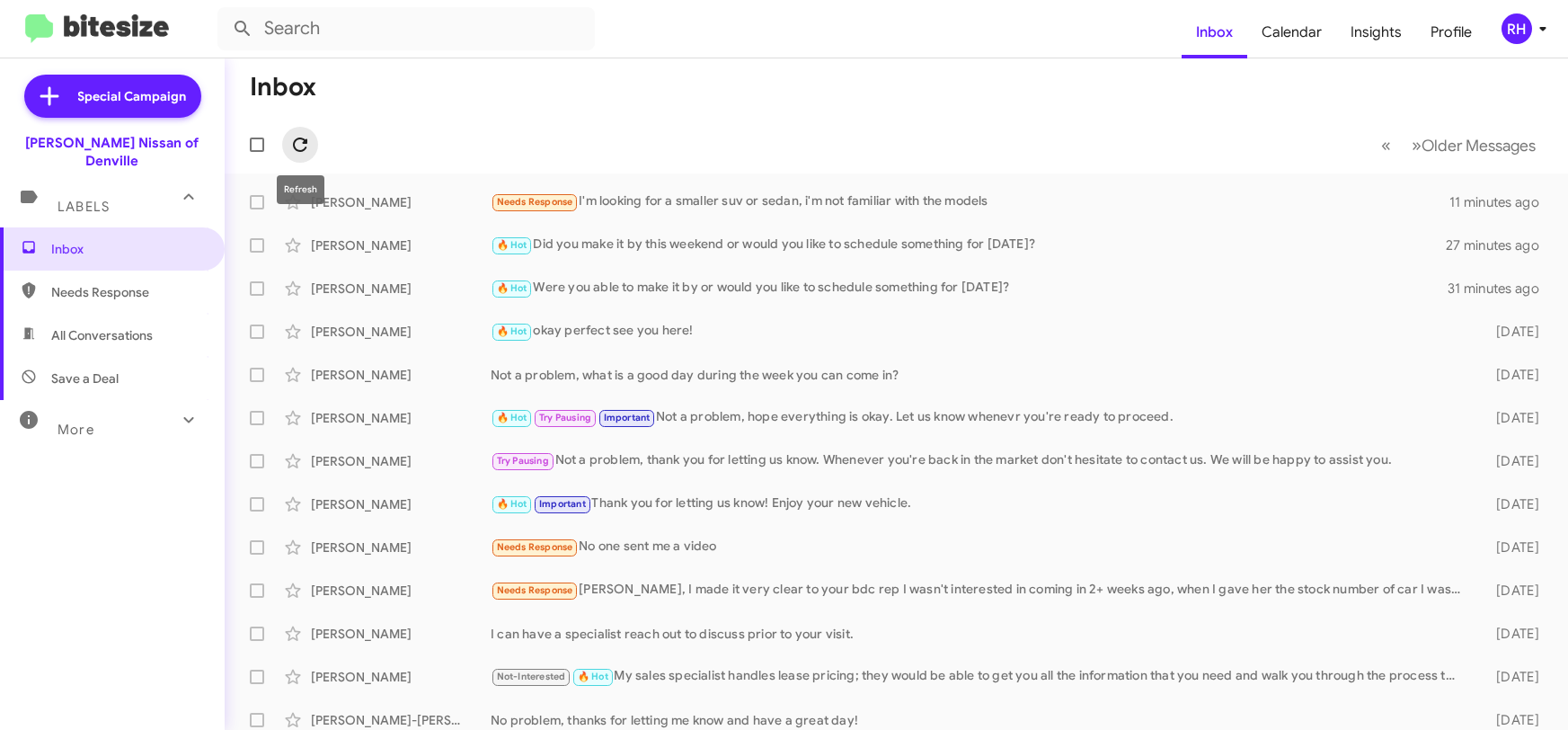
click at [301, 146] on icon at bounding box center [300, 145] width 22 height 22
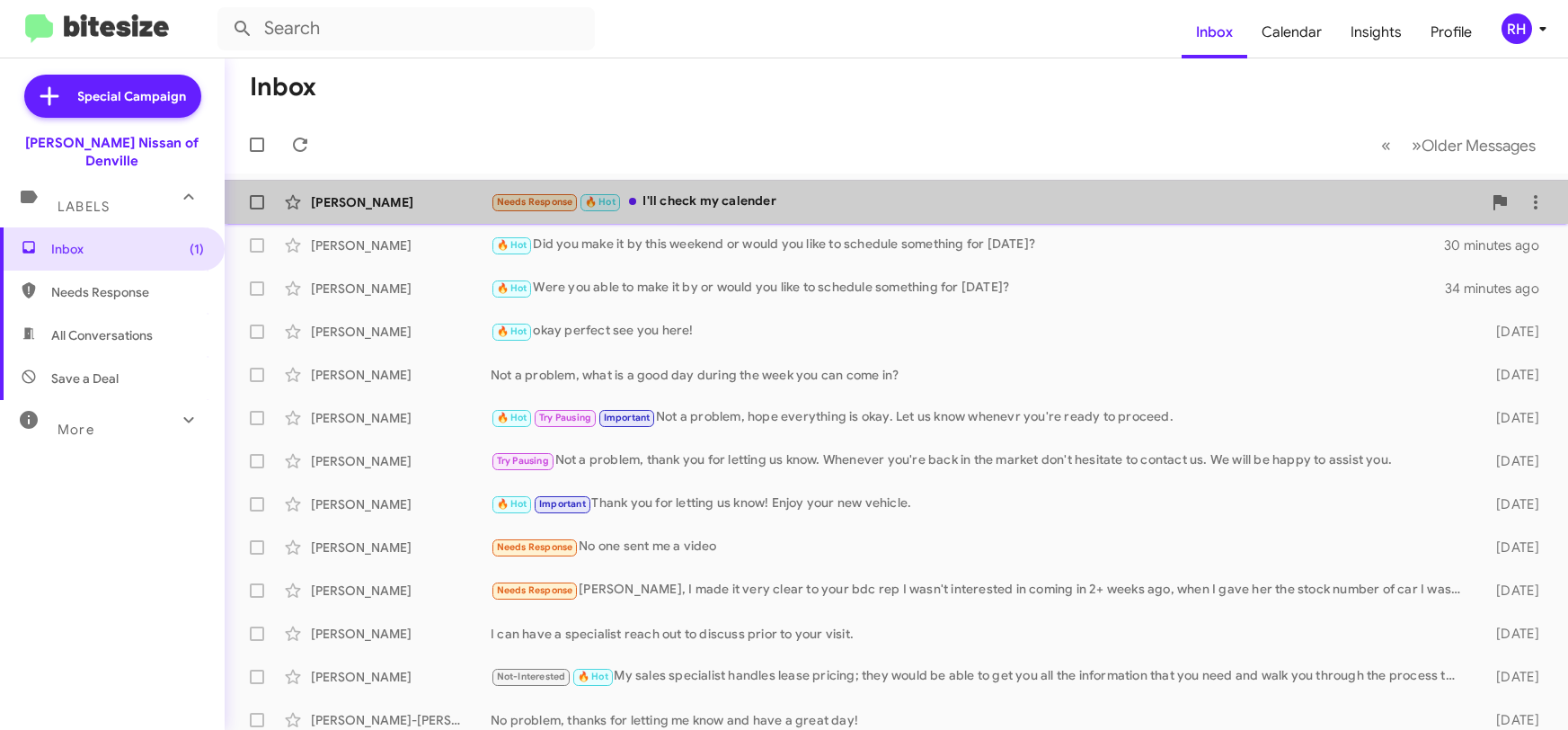
click at [784, 195] on div "Needs Response 🔥 Hot I'll check my calender" at bounding box center [986, 202] width 991 height 21
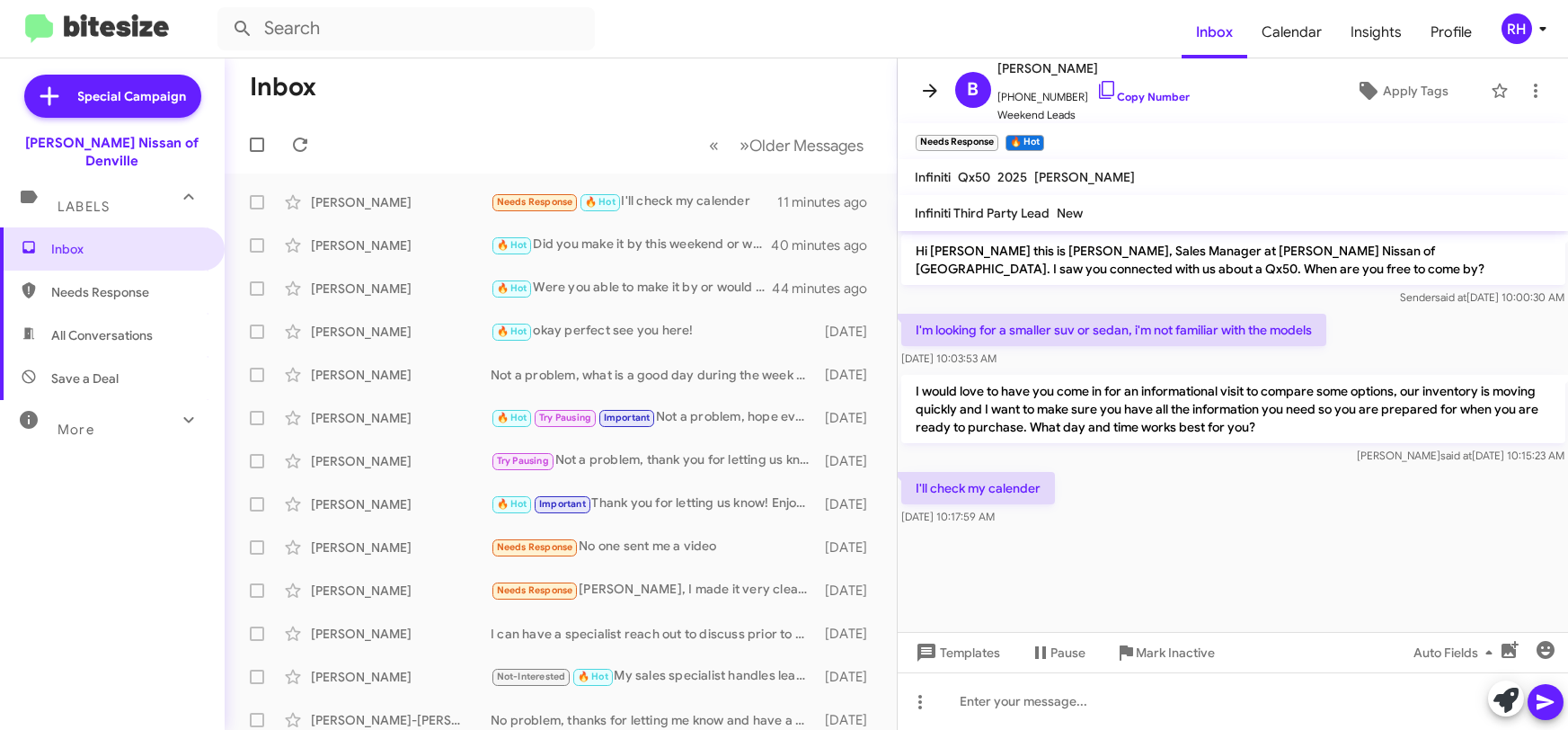
click at [936, 98] on icon at bounding box center [930, 91] width 22 height 22
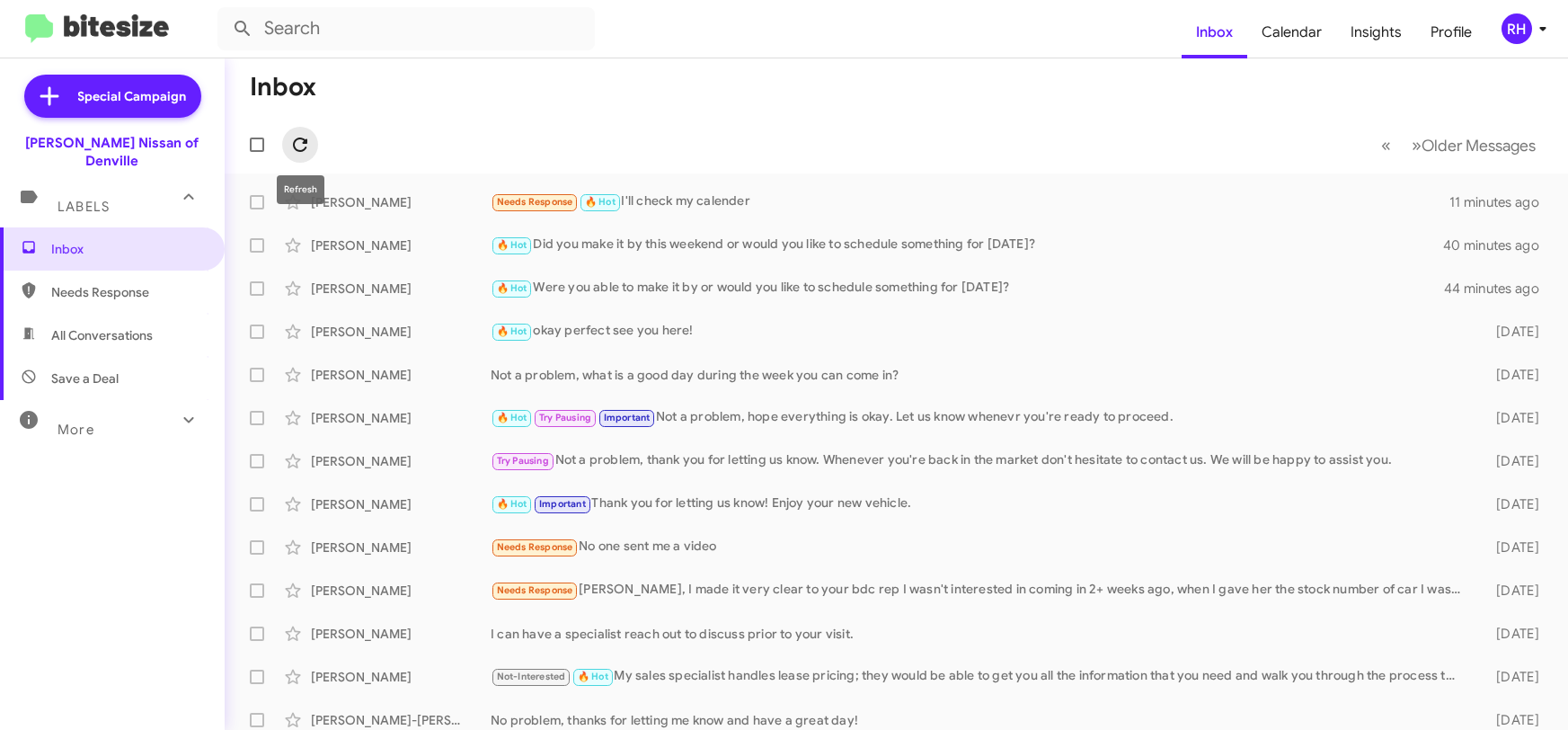
click at [298, 145] on icon at bounding box center [300, 145] width 22 height 22
click at [774, 196] on div "Needs Response 🔥 Hot Does [PERSON_NAME] still work there?" at bounding box center [986, 202] width 991 height 21
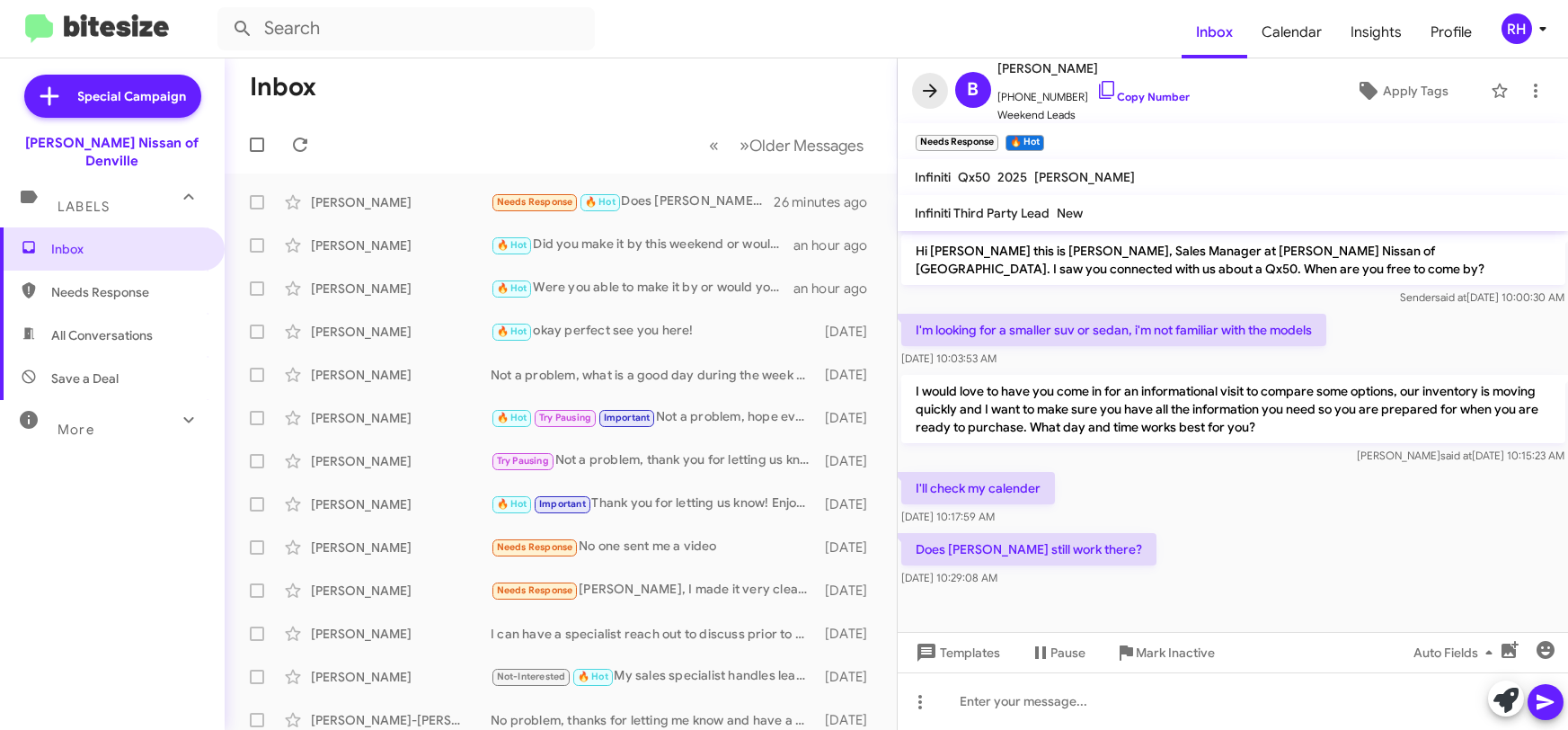
click at [935, 90] on icon at bounding box center [930, 90] width 15 height 14
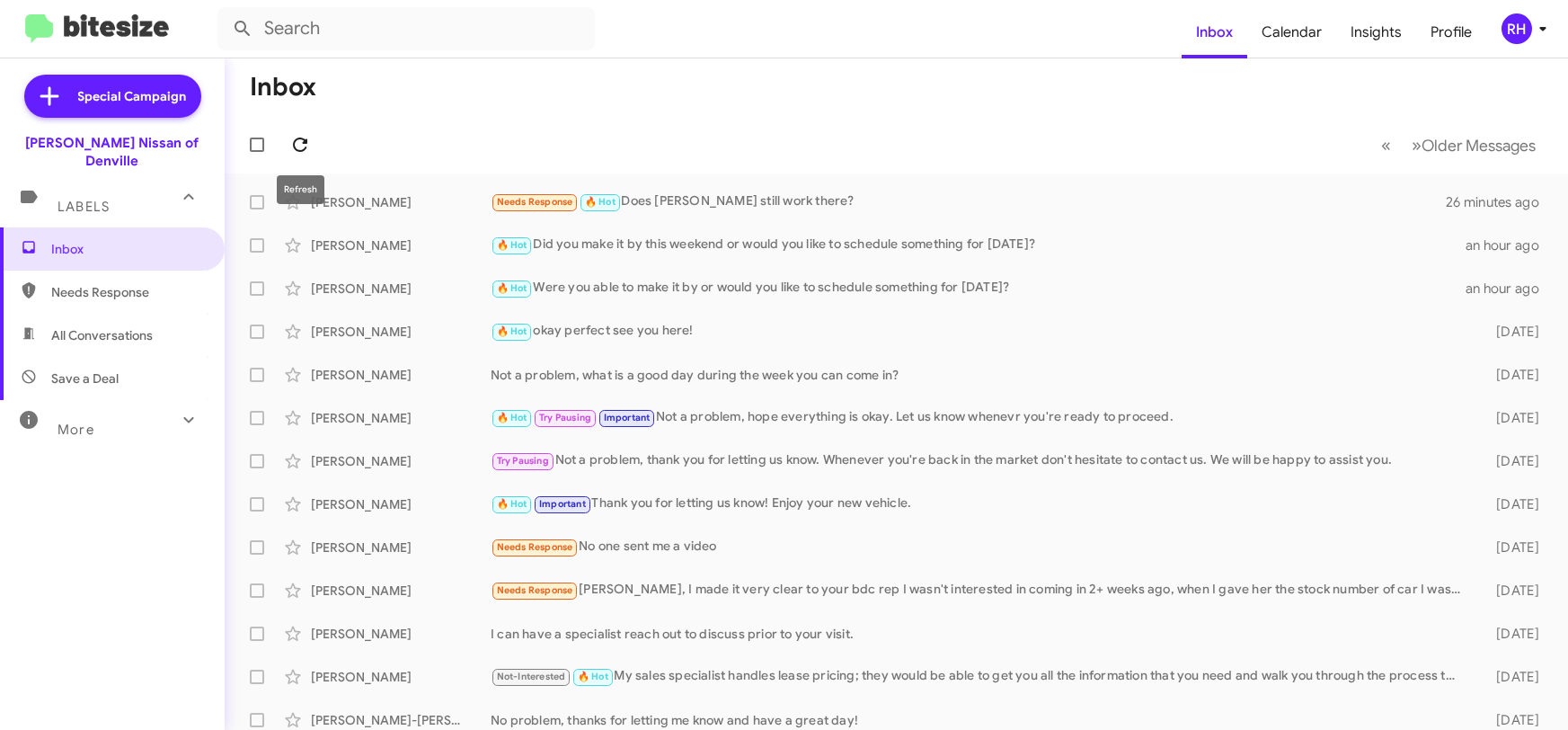
click at [307, 143] on icon at bounding box center [300, 145] width 15 height 15
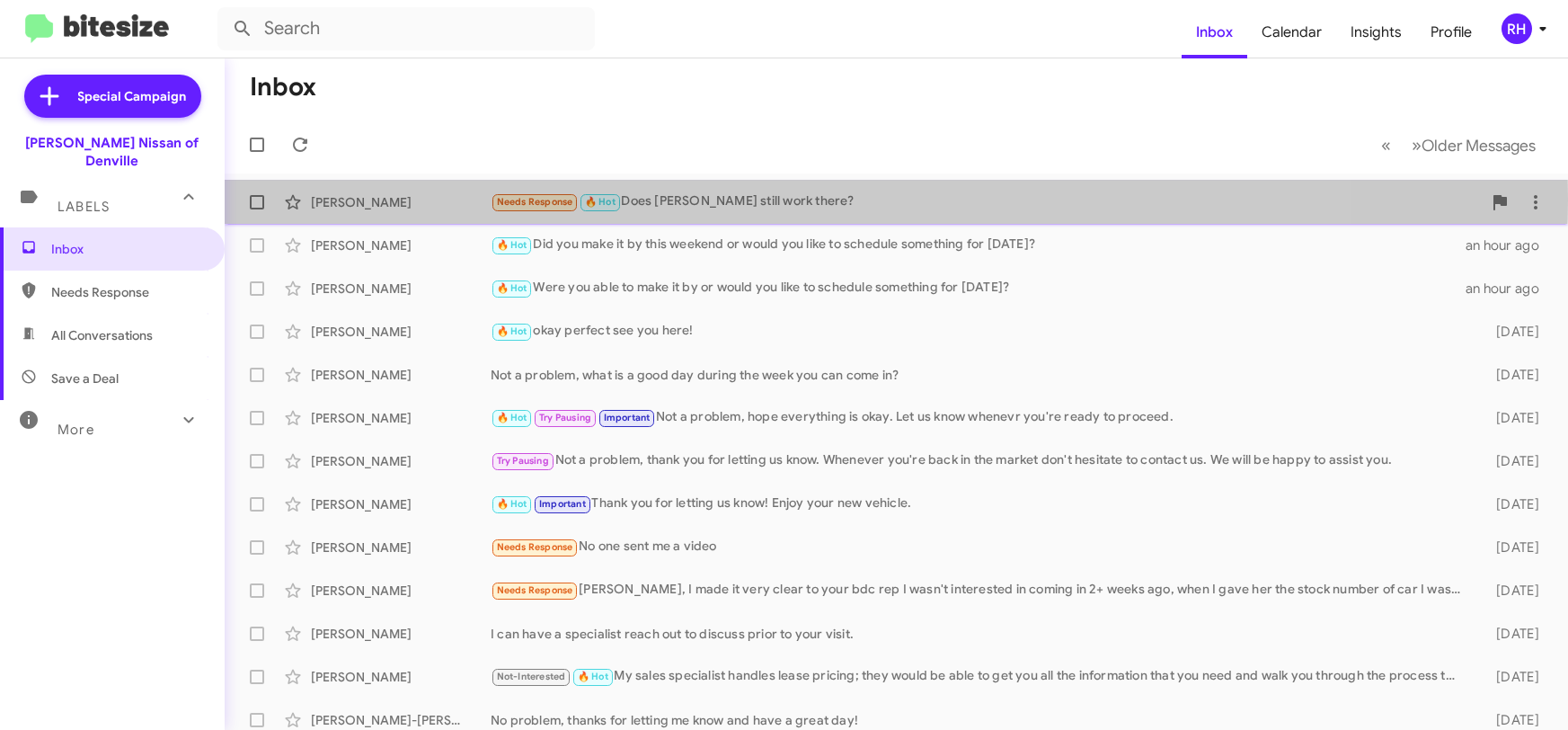
click at [775, 199] on div "Needs Response 🔥 Hot Does [PERSON_NAME] still work there?" at bounding box center [986, 202] width 991 height 21
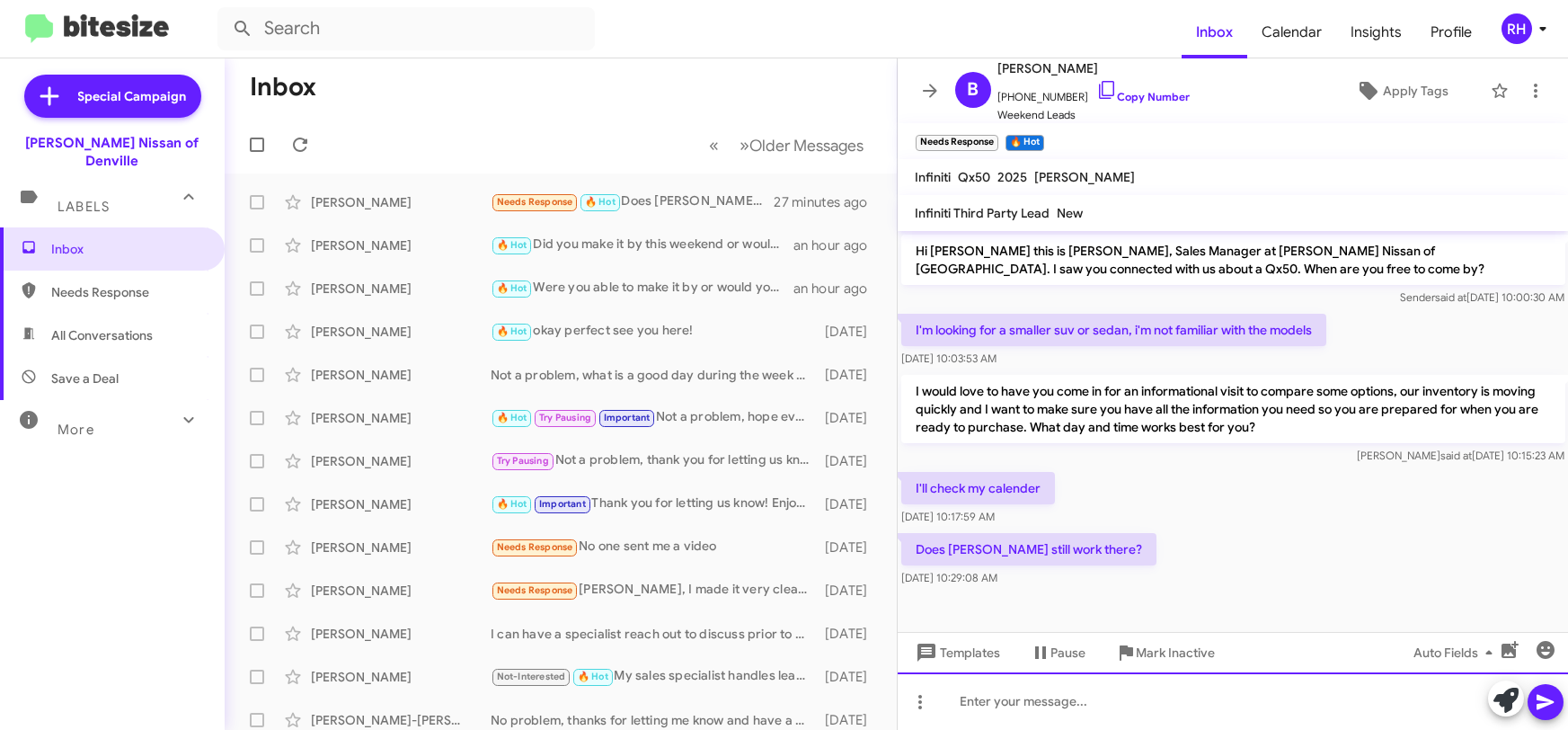
click at [965, 689] on div at bounding box center [1233, 701] width 671 height 57
click at [1050, 710] on div "I'm not familiar" at bounding box center [1233, 701] width 671 height 57
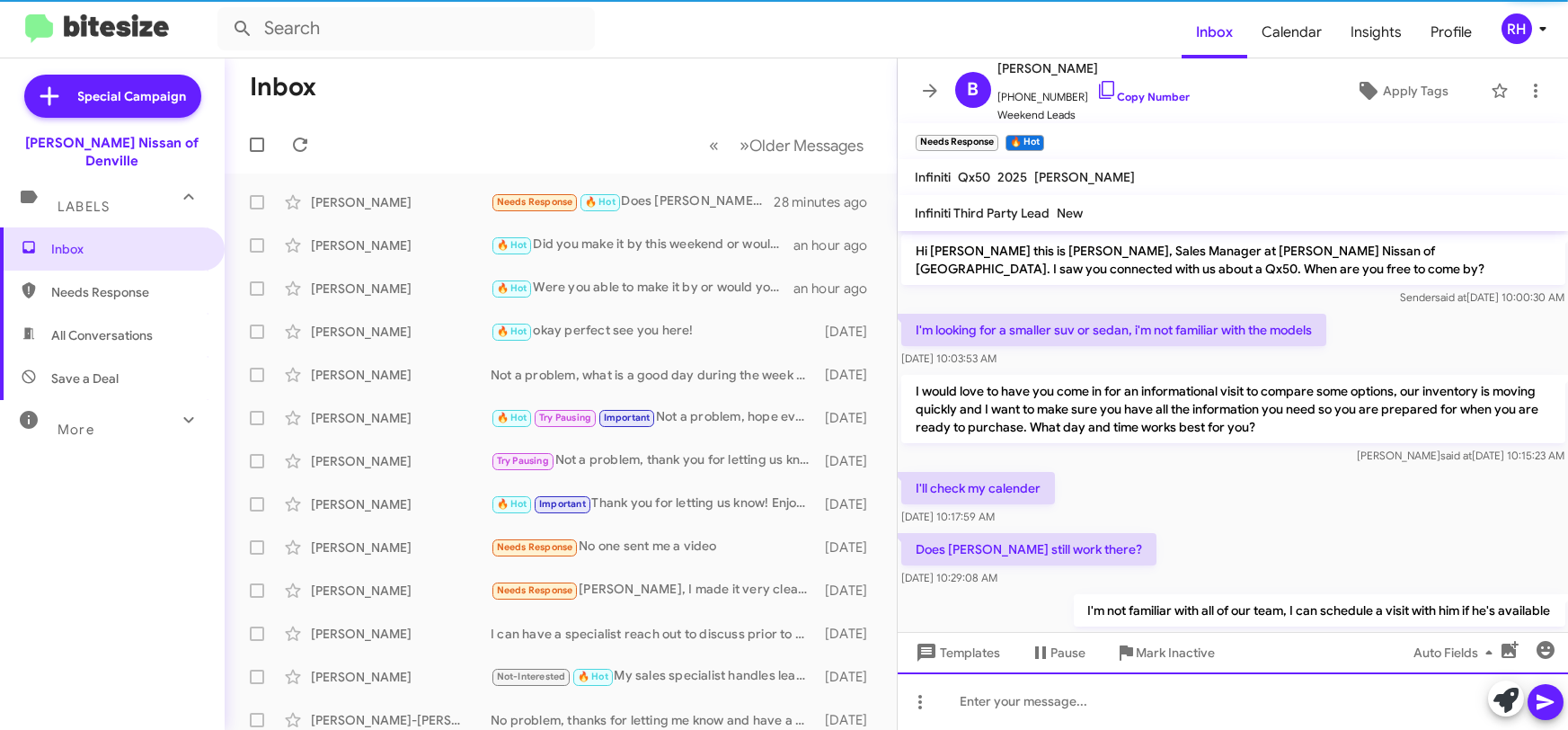
scroll to position [45, 0]
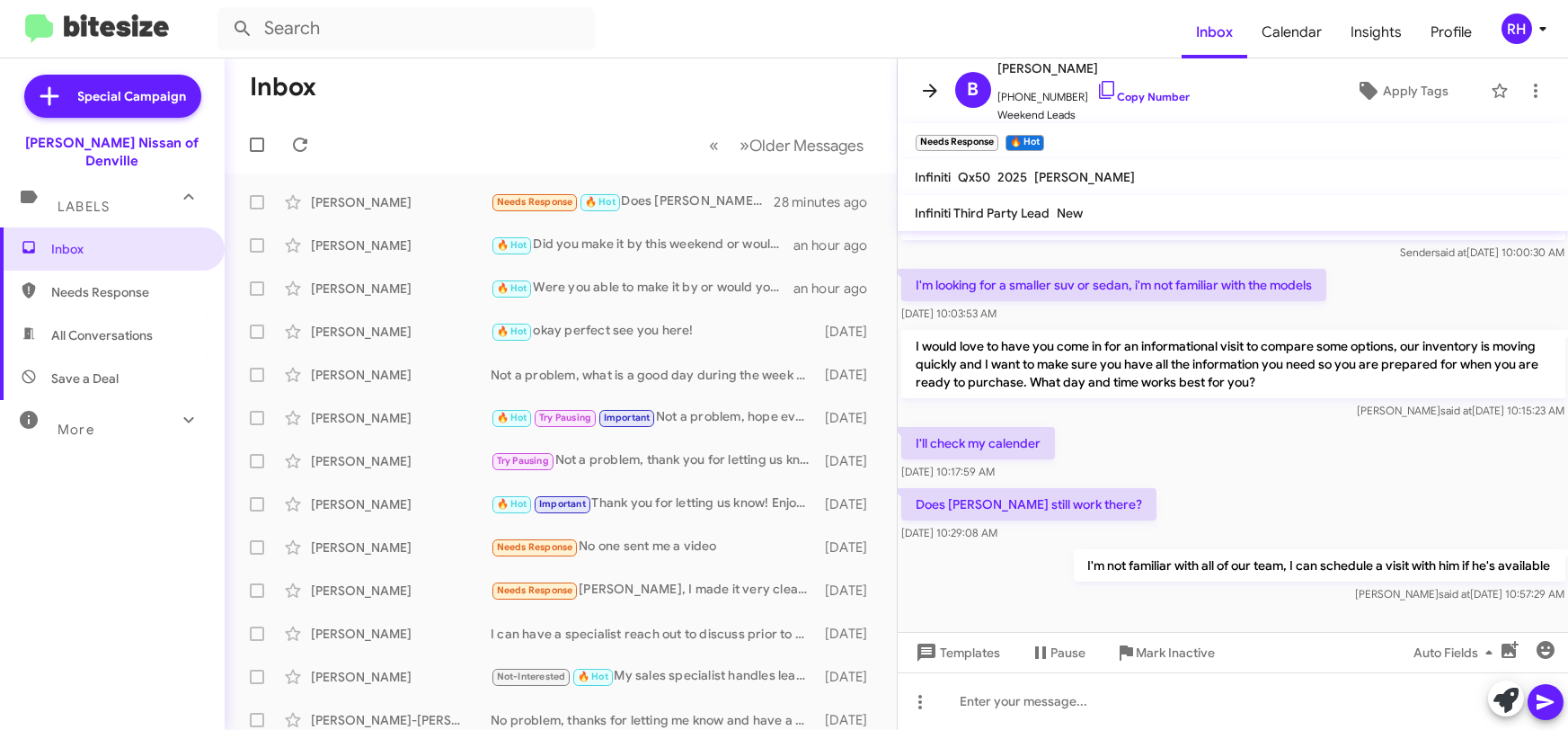
click at [934, 84] on icon at bounding box center [930, 91] width 22 height 22
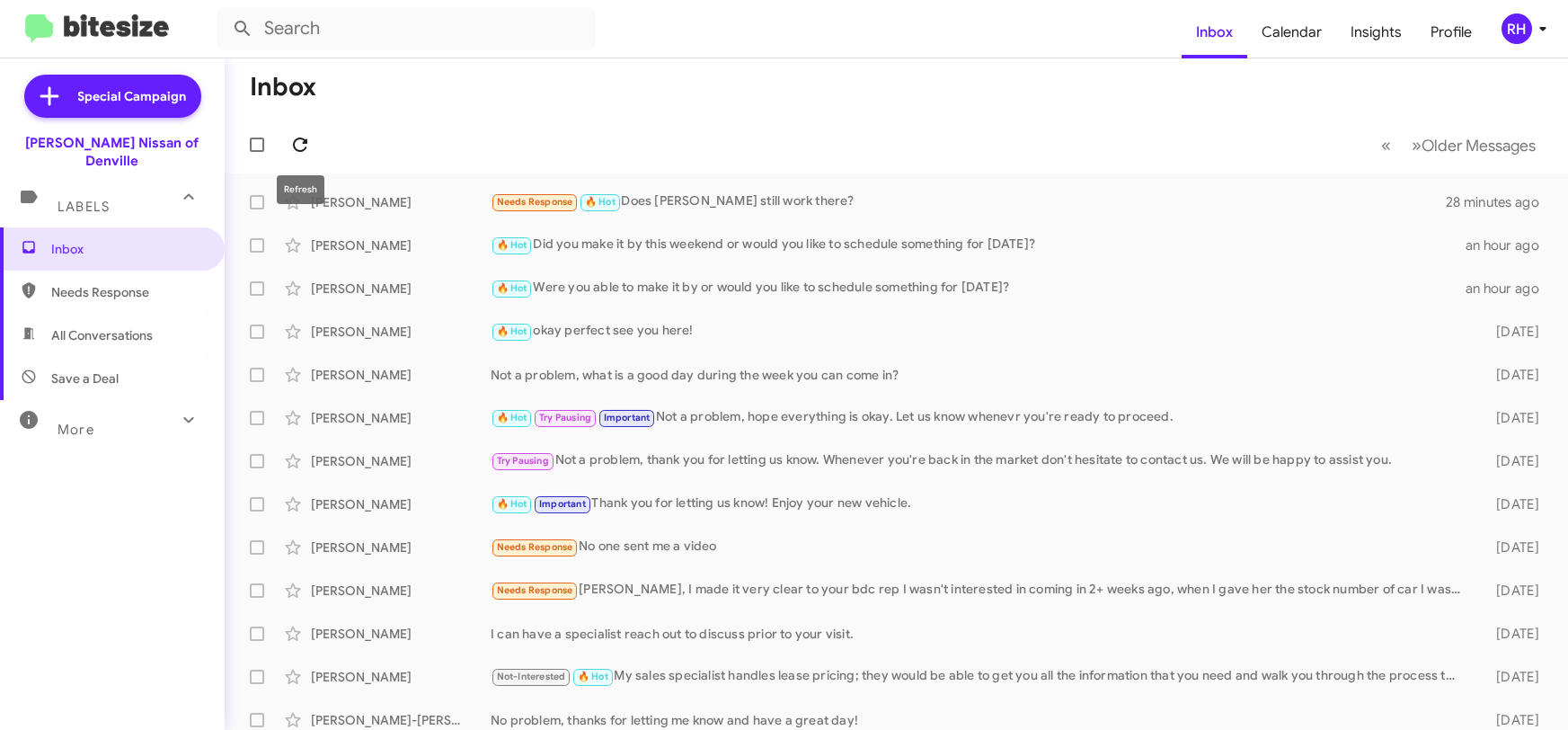
click at [293, 138] on icon at bounding box center [300, 145] width 22 height 22
click at [302, 142] on icon at bounding box center [300, 145] width 22 height 22
click at [300, 142] on icon at bounding box center [300, 145] width 22 height 22
click at [295, 140] on icon at bounding box center [300, 145] width 15 height 15
click at [305, 144] on icon at bounding box center [300, 145] width 22 height 22
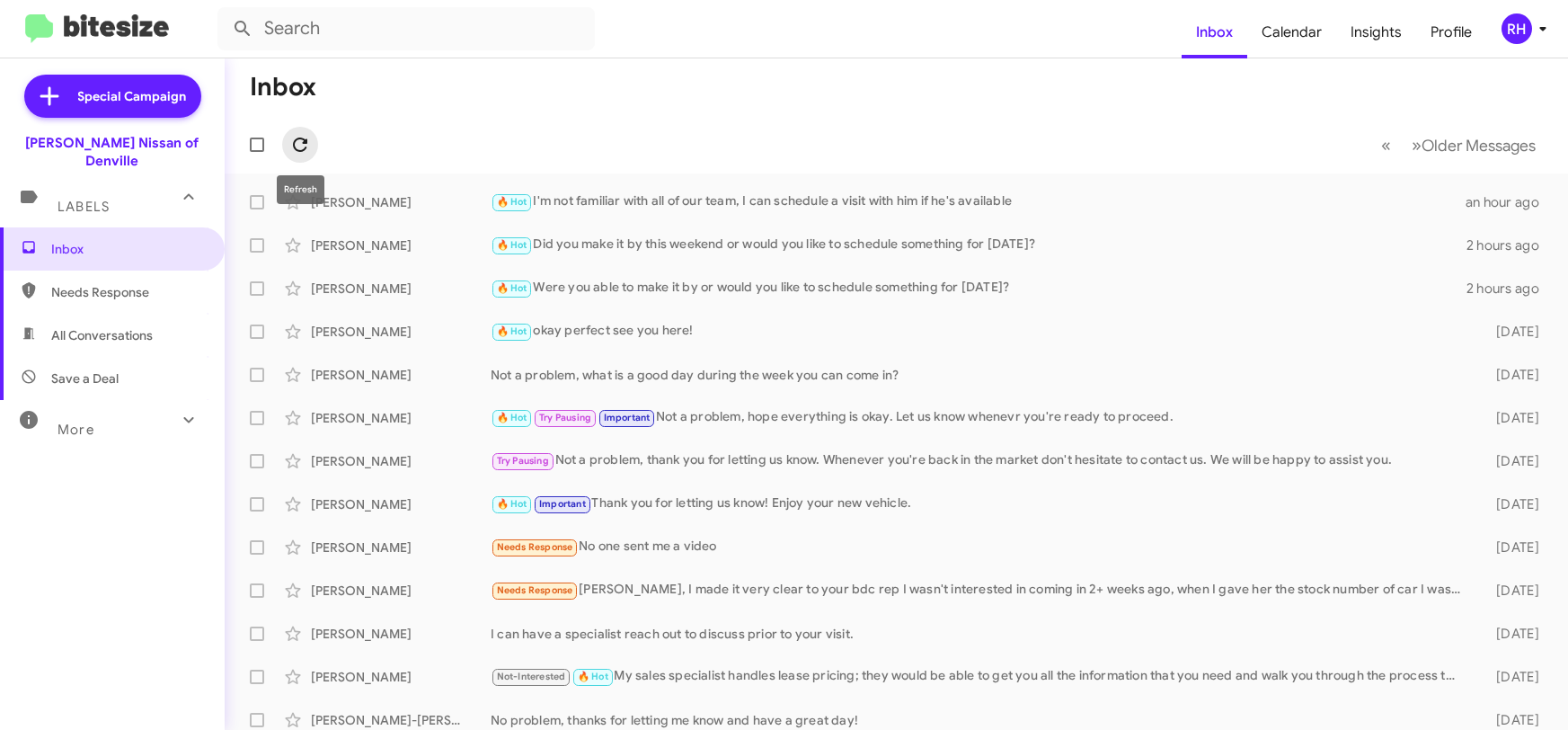
click at [303, 145] on icon at bounding box center [300, 145] width 22 height 22
